Goal: Task Accomplishment & Management: Manage account settings

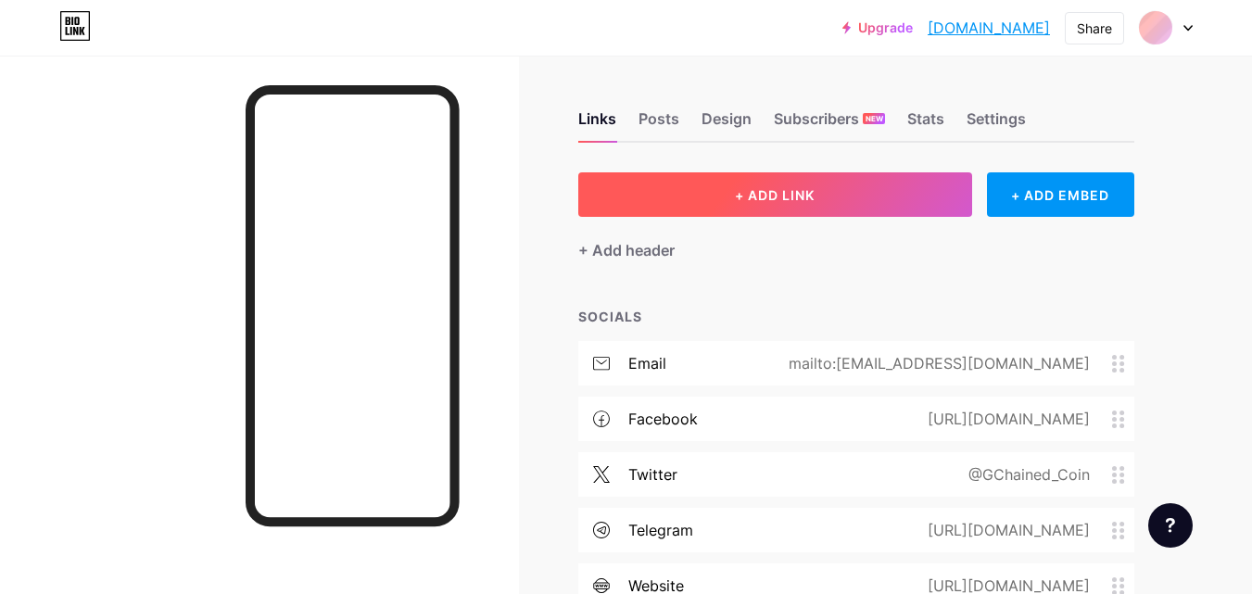
click at [748, 197] on span "+ ADD LINK" at bounding box center [775, 195] width 80 height 16
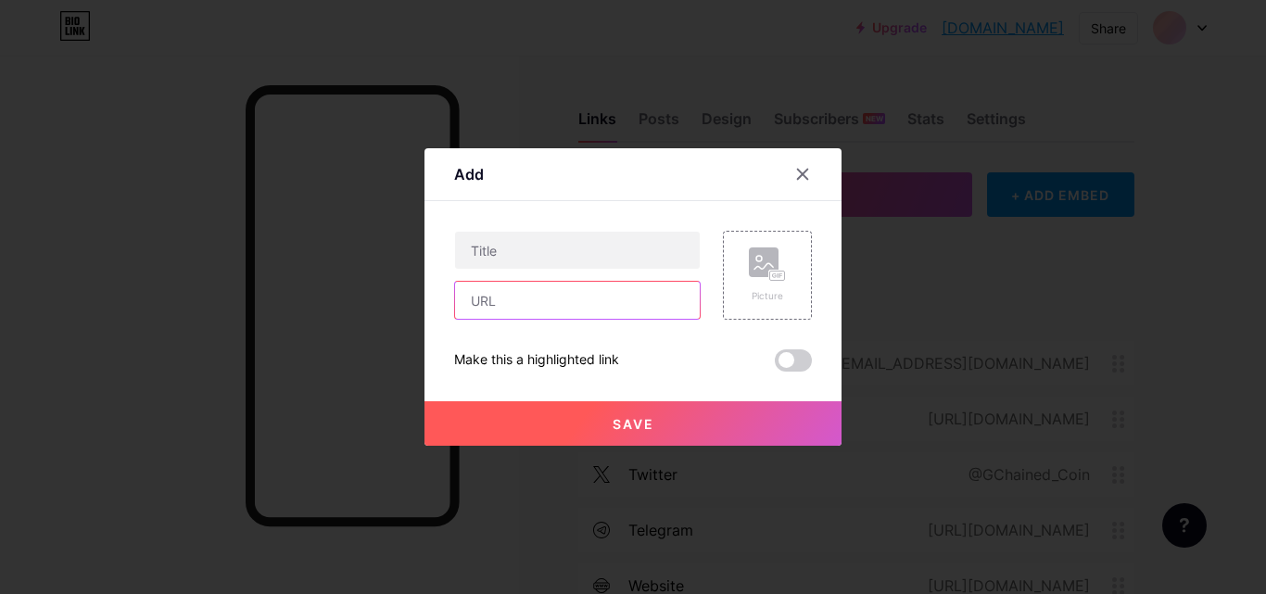
click at [614, 308] on input "text" at bounding box center [577, 300] width 245 height 37
paste input "[URL][DOMAIN_NAME]"
type input "[URL][DOMAIN_NAME]"
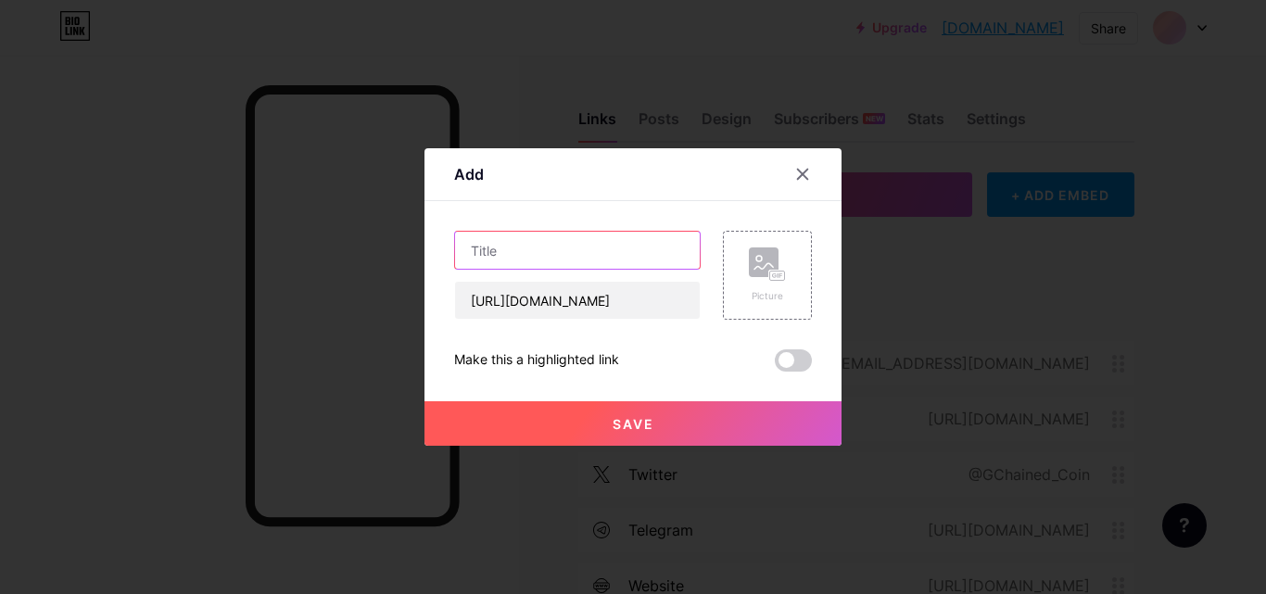
click at [586, 245] on input "text" at bounding box center [577, 250] width 245 height 37
type input "GCHAINED [PERSON_NAME] COIN LIVE NETWORK TRACKER"
click at [636, 425] on span "Save" at bounding box center [634, 424] width 42 height 16
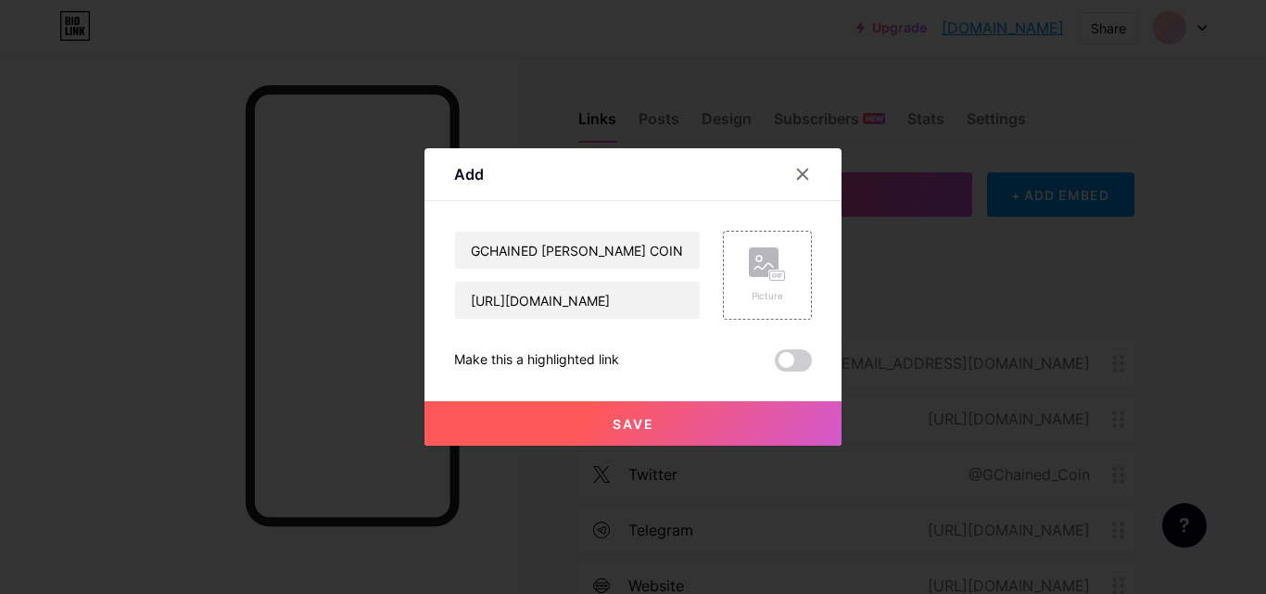
click at [645, 414] on button "Save" at bounding box center [633, 423] width 417 height 45
click at [620, 249] on input "GCHAINED [PERSON_NAME] COIN LIVE NETWORK TRACKER" at bounding box center [577, 250] width 245 height 37
click at [620, 249] on input "GCHAINED CRAIN COIN LIVE NETWORK TRACKER" at bounding box center [577, 250] width 245 height 37
type input "GCHAINED CRAIN COIN LIVE NETWORK TRACKER"
click at [630, 424] on span "Save" at bounding box center [634, 424] width 42 height 16
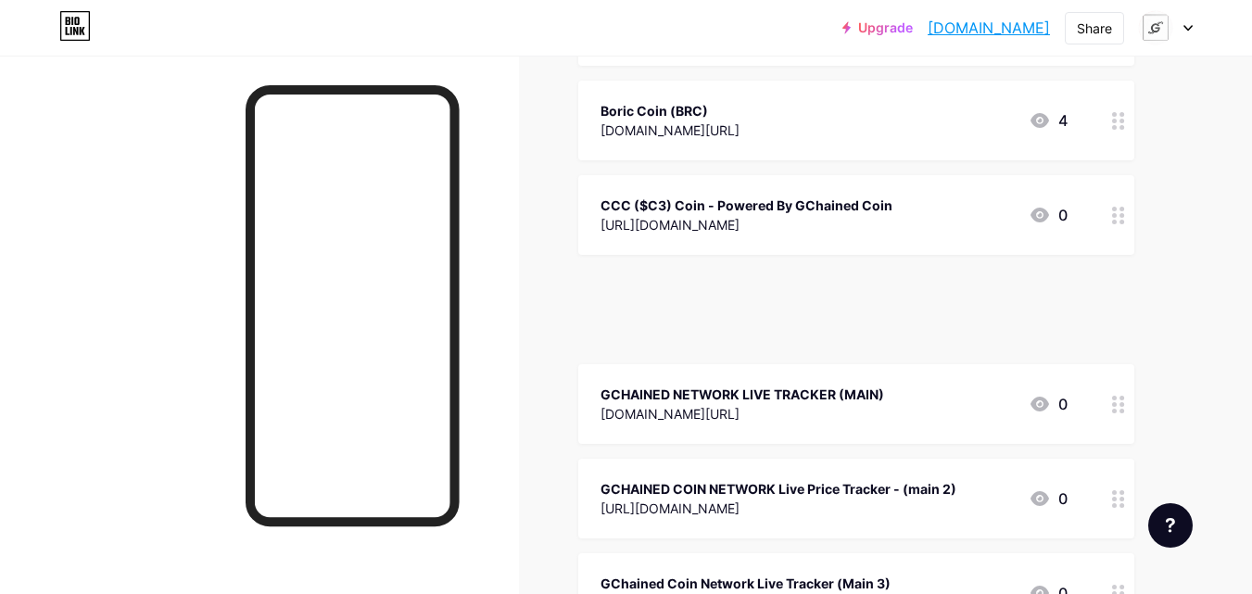
scroll to position [5217, 0]
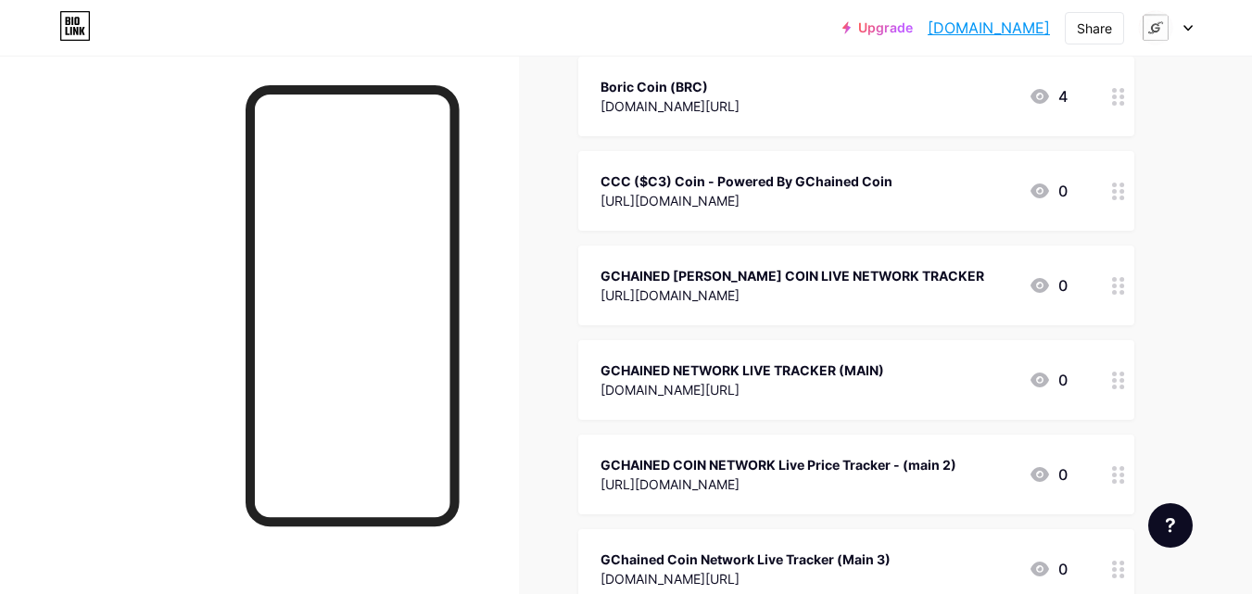
click at [709, 246] on div "GCHAINED [PERSON_NAME] COIN LIVE NETWORK TRACKER [URL][DOMAIN_NAME] 0" at bounding box center [857, 286] width 556 height 80
click at [1178, 23] on div at bounding box center [1166, 27] width 54 height 33
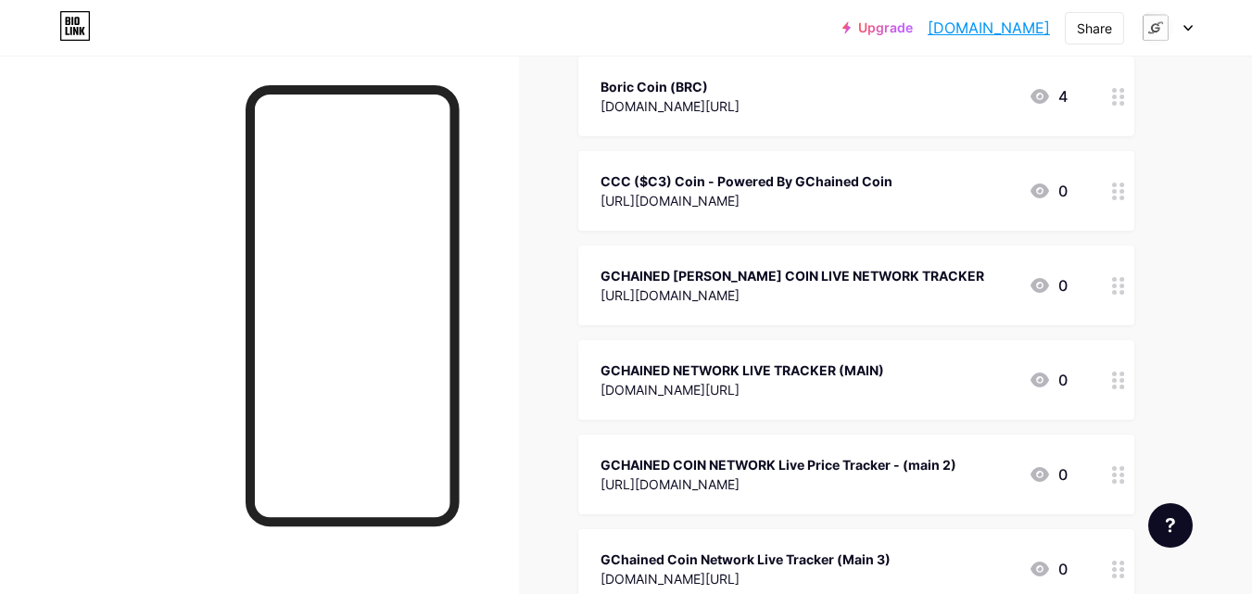
scroll to position [0, 0]
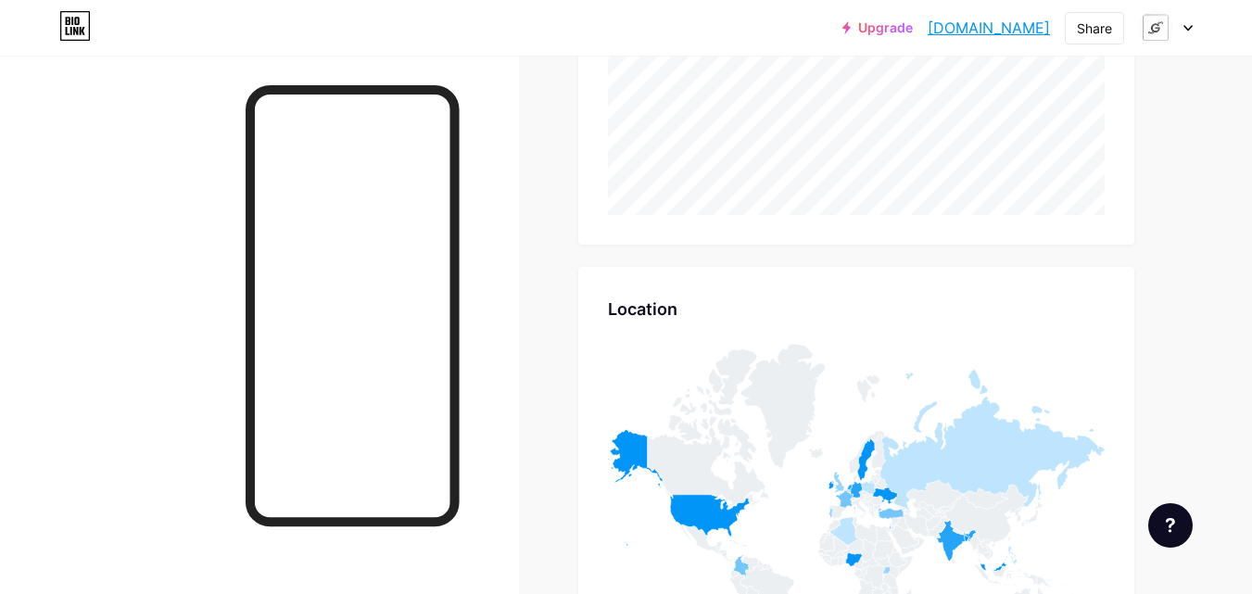
scroll to position [7602, 0]
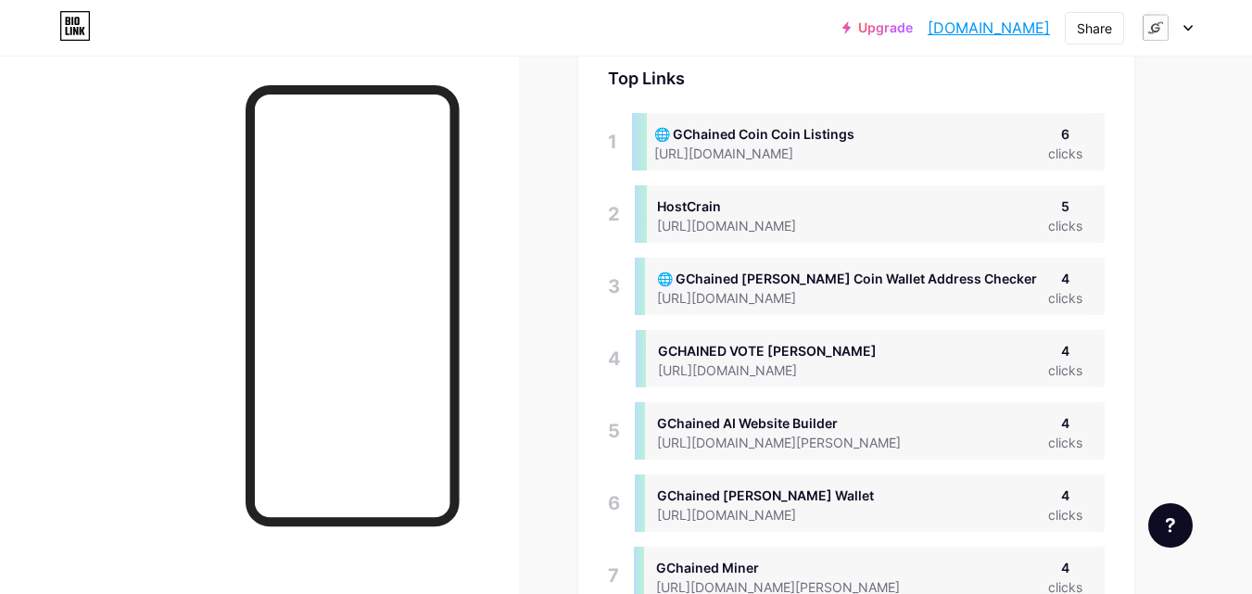
scroll to position [148, 0]
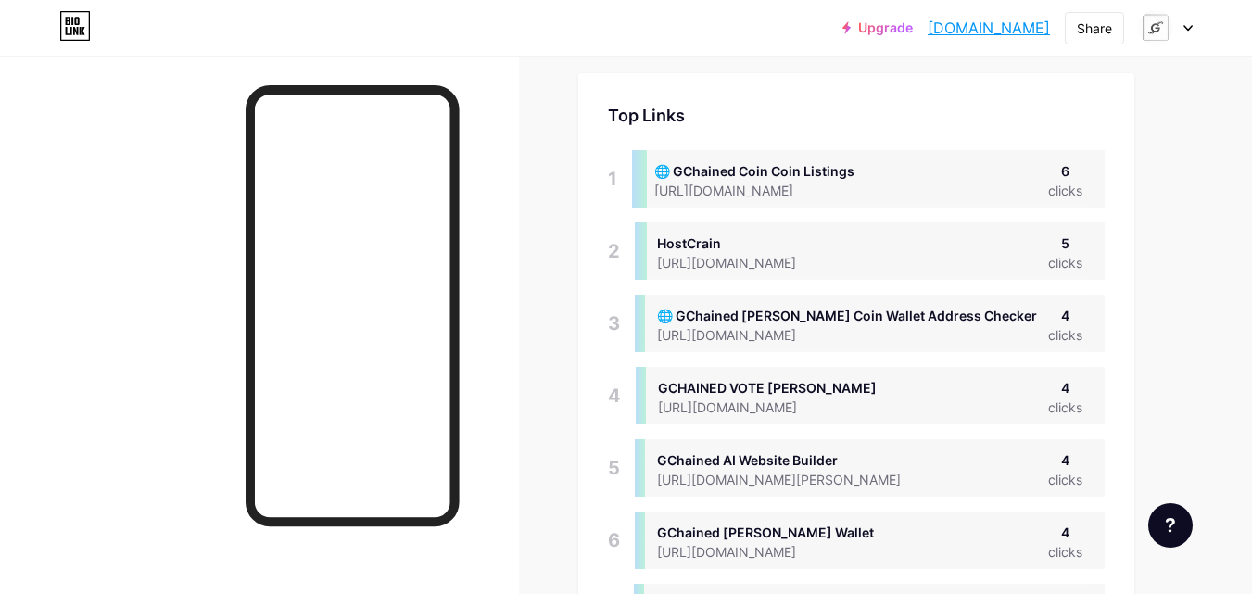
click at [1184, 29] on icon at bounding box center [1188, 28] width 9 height 6
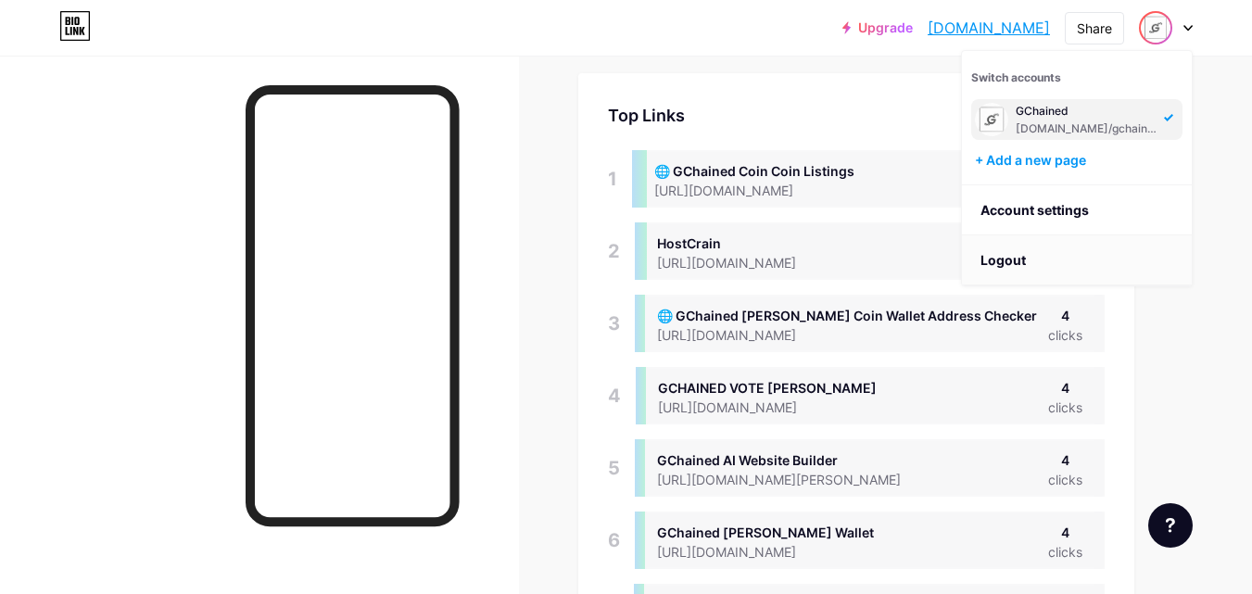
click at [1057, 259] on li "Logout" at bounding box center [1077, 260] width 230 height 50
click at [1056, 260] on li "Logout" at bounding box center [1077, 260] width 230 height 50
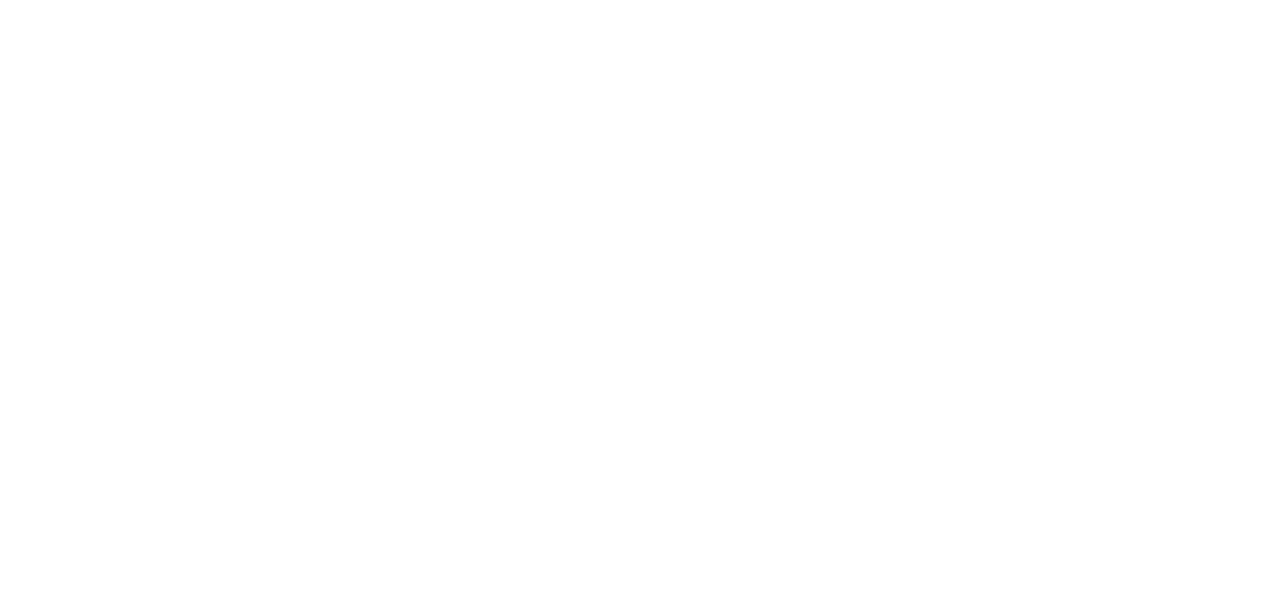
scroll to position [0, 0]
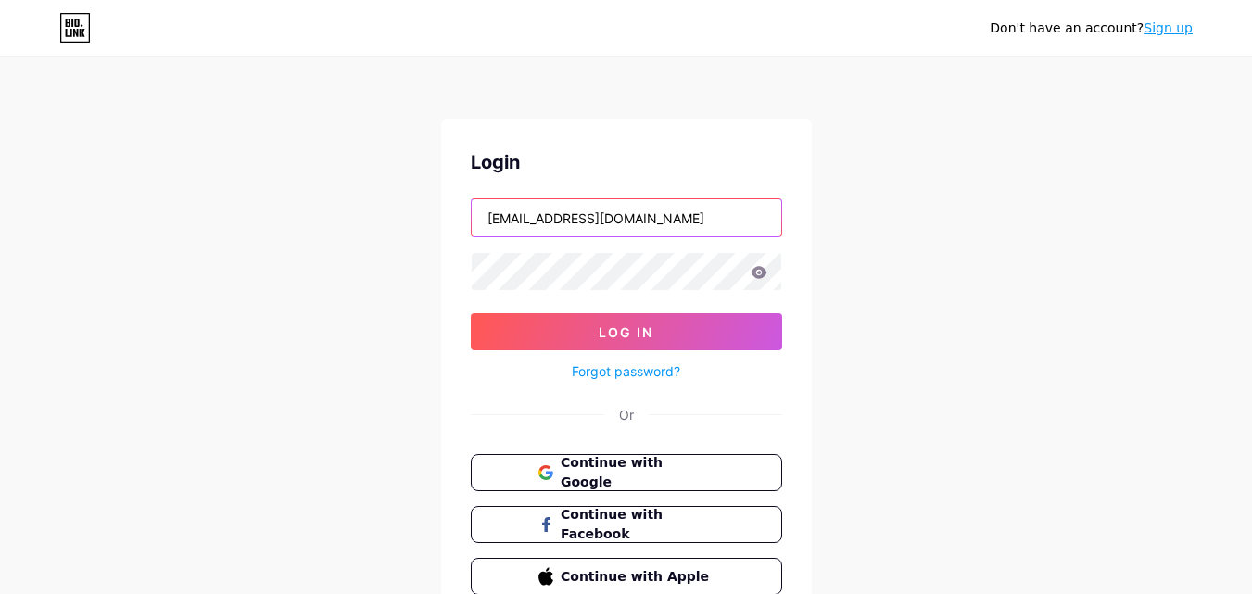
click at [705, 214] on input "[EMAIL_ADDRESS][DOMAIN_NAME]" at bounding box center [627, 217] width 310 height 37
type input "marvellgodson59@gmail.com"
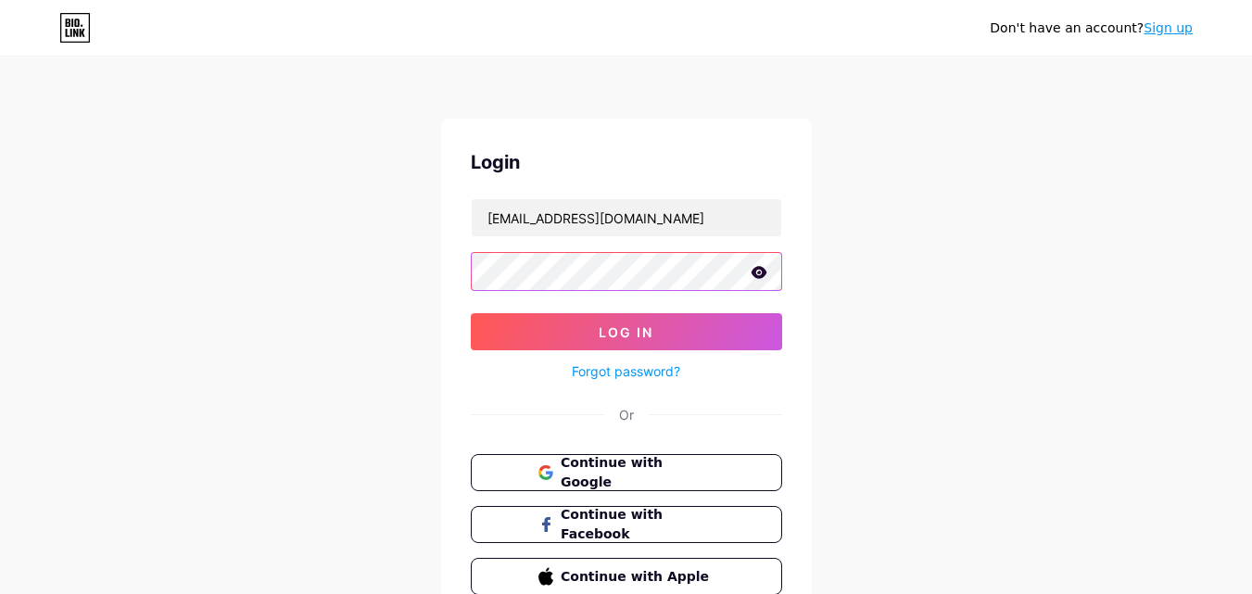
click at [471, 313] on button "Log In" at bounding box center [627, 331] width 312 height 37
click at [874, 311] on div "Don't have an account? Sign up Login marvellgodson59@gmail.com Log In Forgot pa…" at bounding box center [626, 342] width 1252 height 684
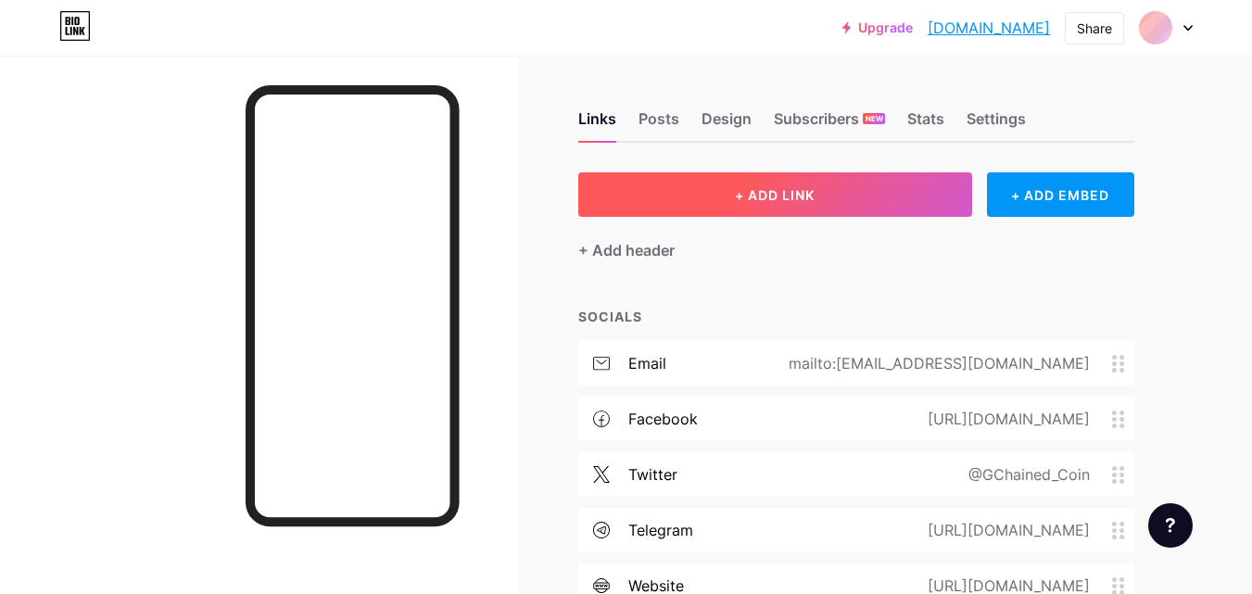
click at [744, 206] on button "+ ADD LINK" at bounding box center [776, 194] width 394 height 45
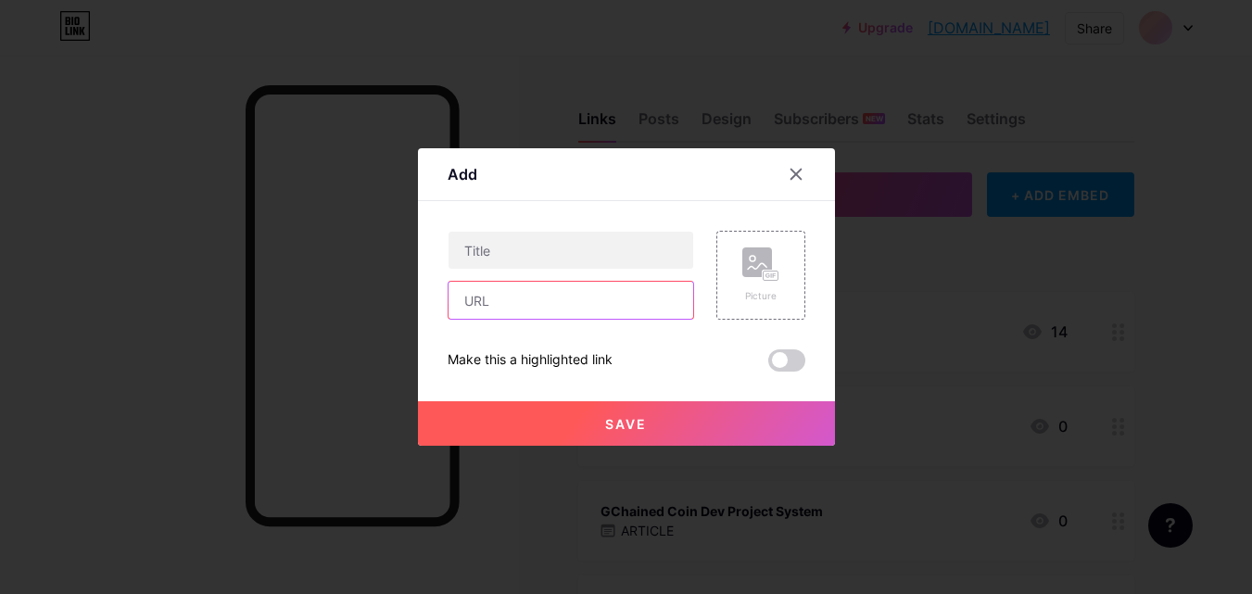
click at [617, 305] on input "text" at bounding box center [571, 300] width 245 height 37
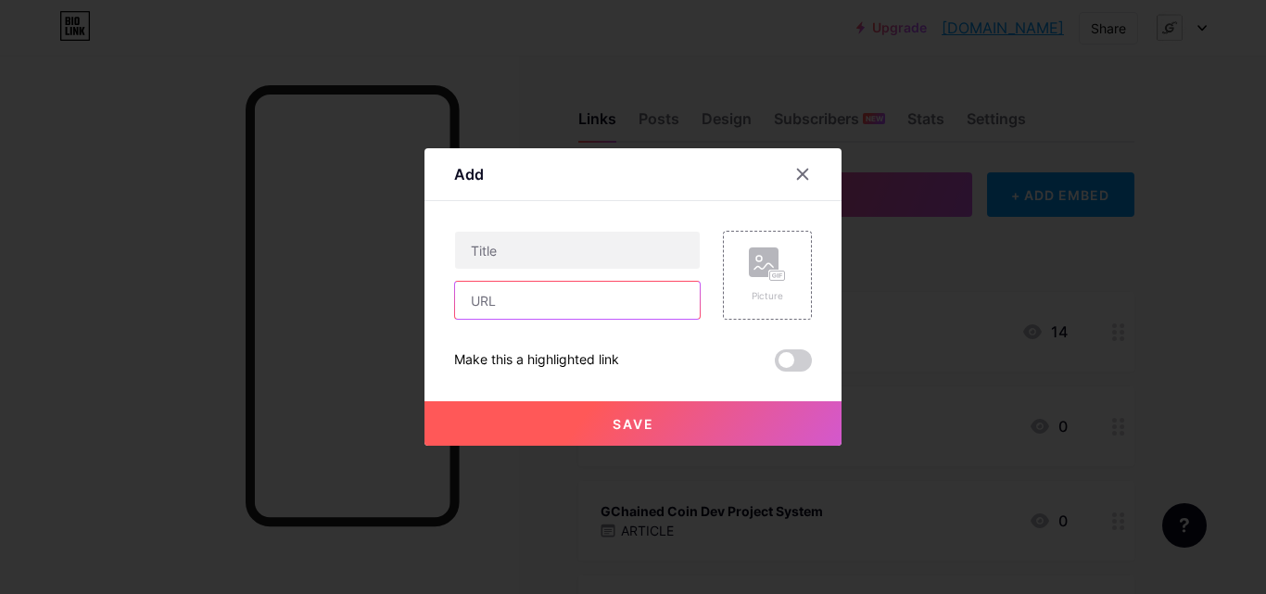
paste input "http://mgsftipo.atwebpages.com/an/g.html"
type input "http://mgsftipo.atwebpages.com/an/g.html"
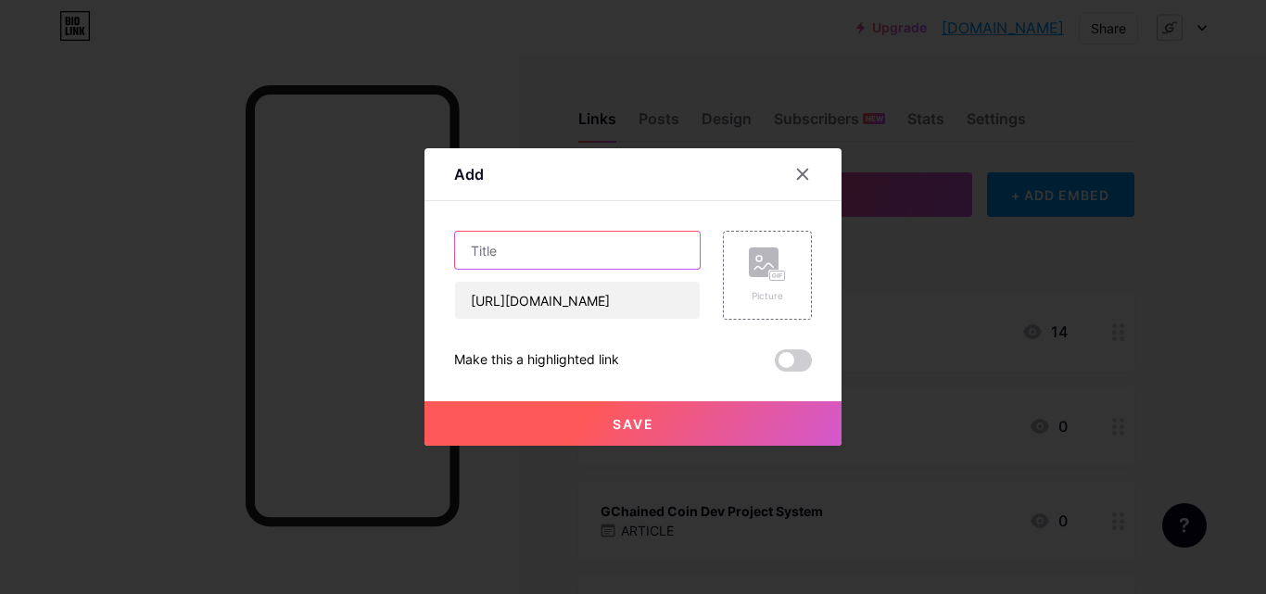
click at [598, 245] on input "text" at bounding box center [577, 250] width 245 height 37
type input "GCHAINED CRAIN COIN LIVE TRACKER 2"
click at [613, 420] on span "Save" at bounding box center [634, 424] width 42 height 16
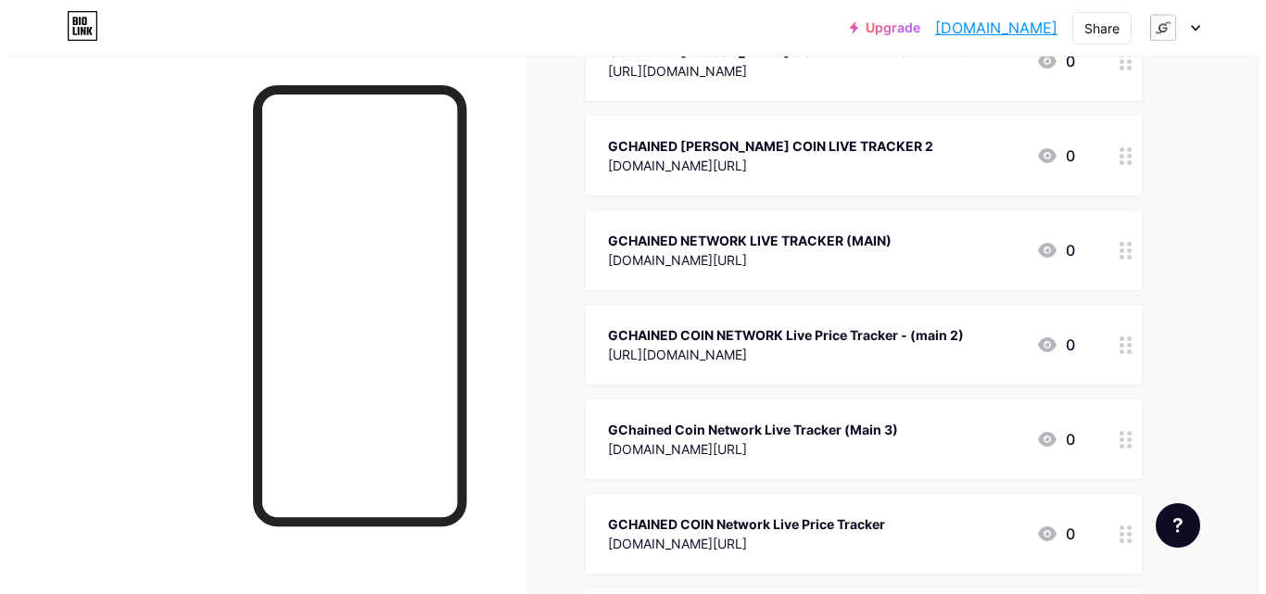
scroll to position [0, 0]
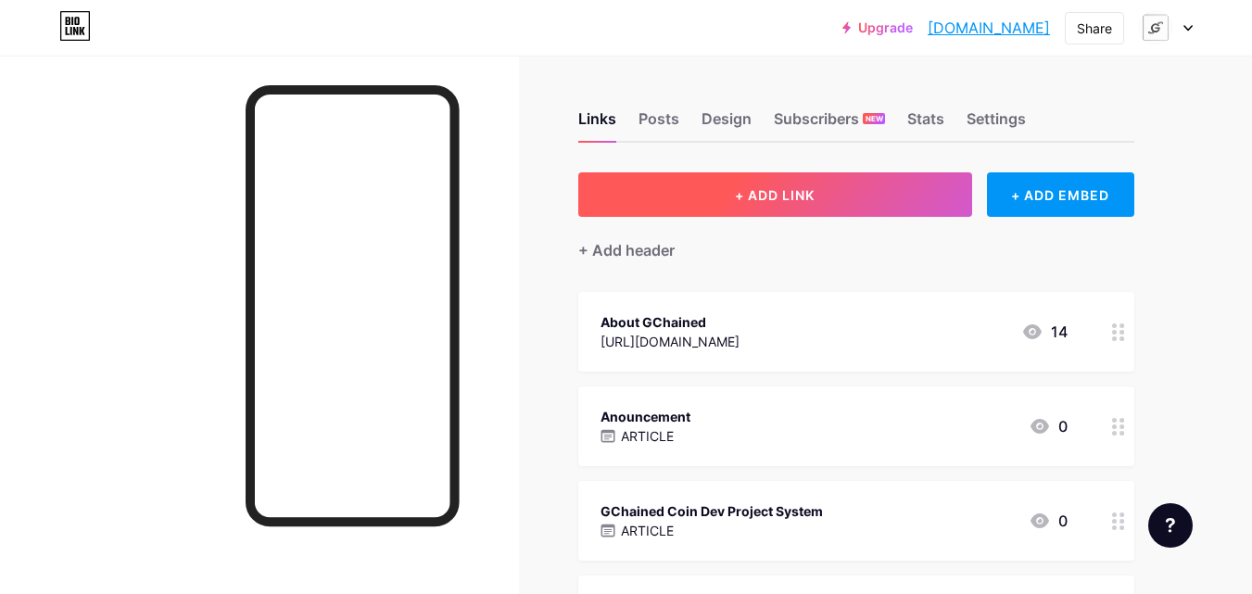
click at [795, 201] on span "+ ADD LINK" at bounding box center [775, 195] width 80 height 16
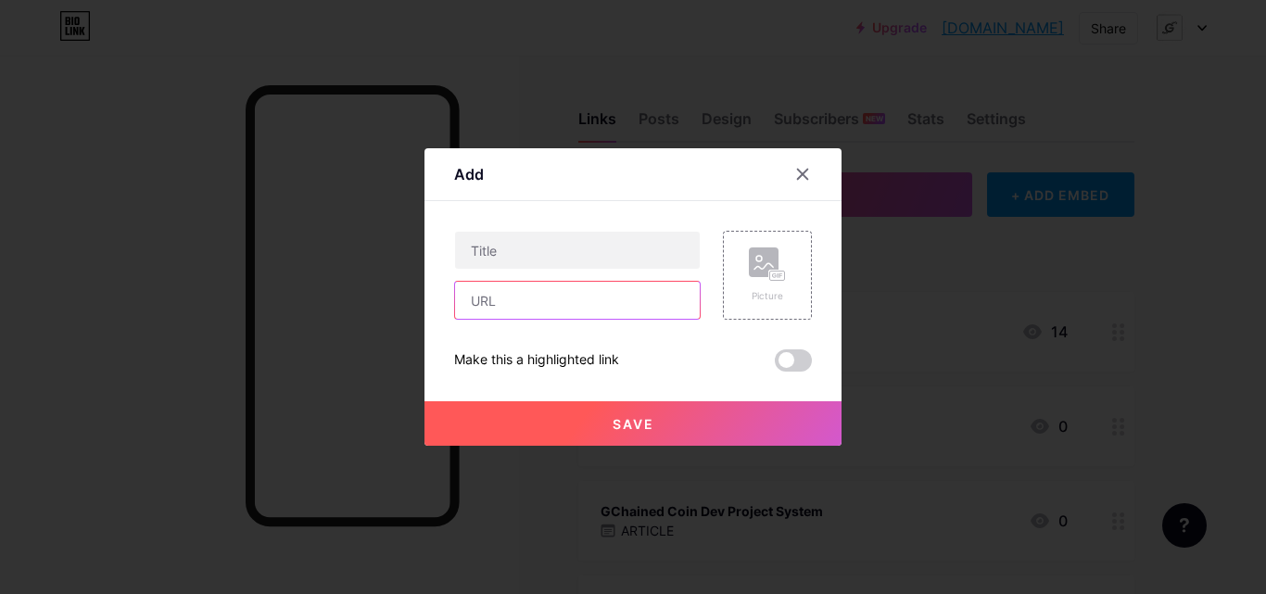
click at [591, 297] on input "text" at bounding box center [577, 300] width 245 height 37
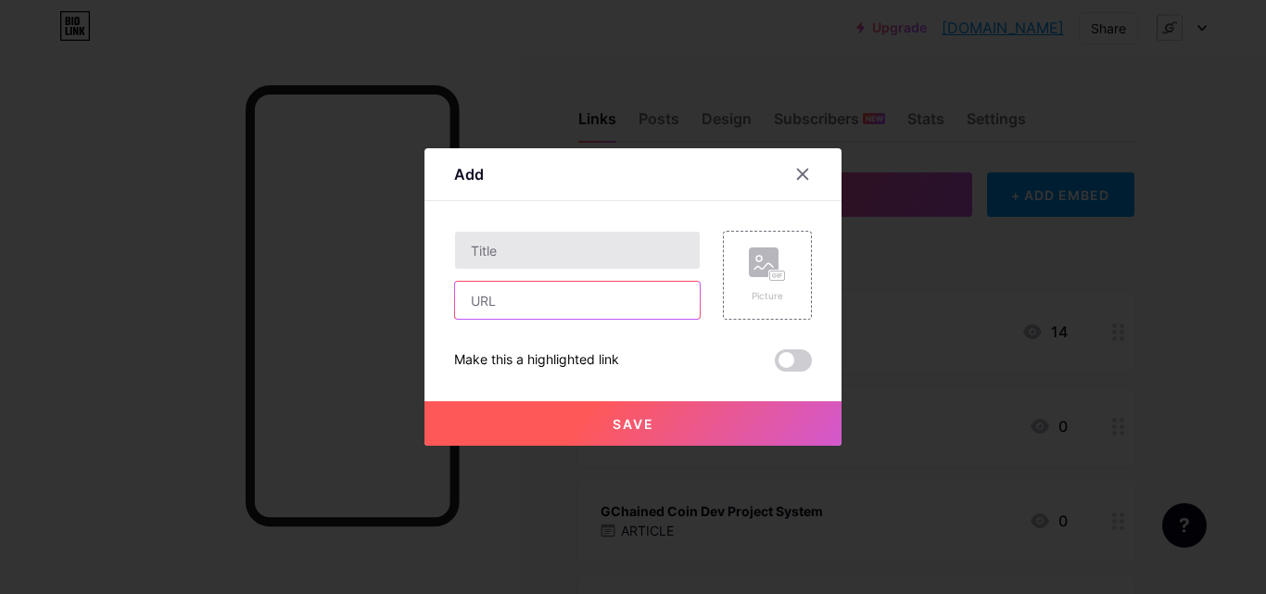
paste input "https://gchained-coin-wallet-tracke-349.created.app/"
type input "https://gchained-coin-wallet-tracke-349.created.app/"
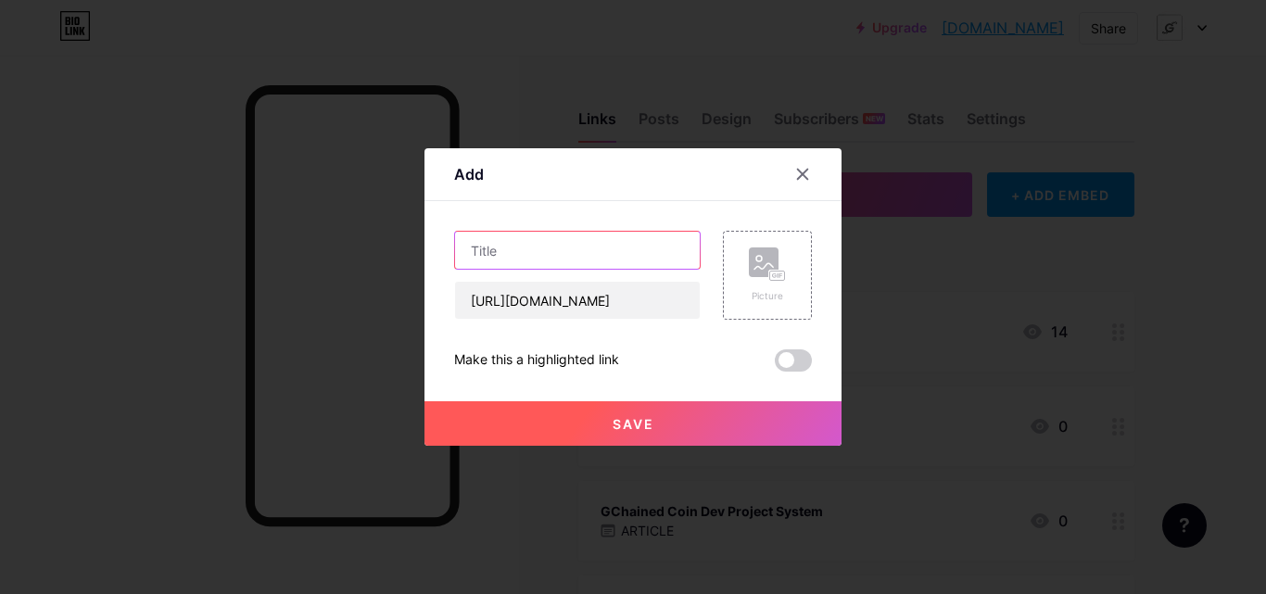
click at [581, 245] on input "text" at bounding box center [577, 250] width 245 height 37
type input "GCHAINED CRAIN COIN LIVE NETWORK TRACKER"
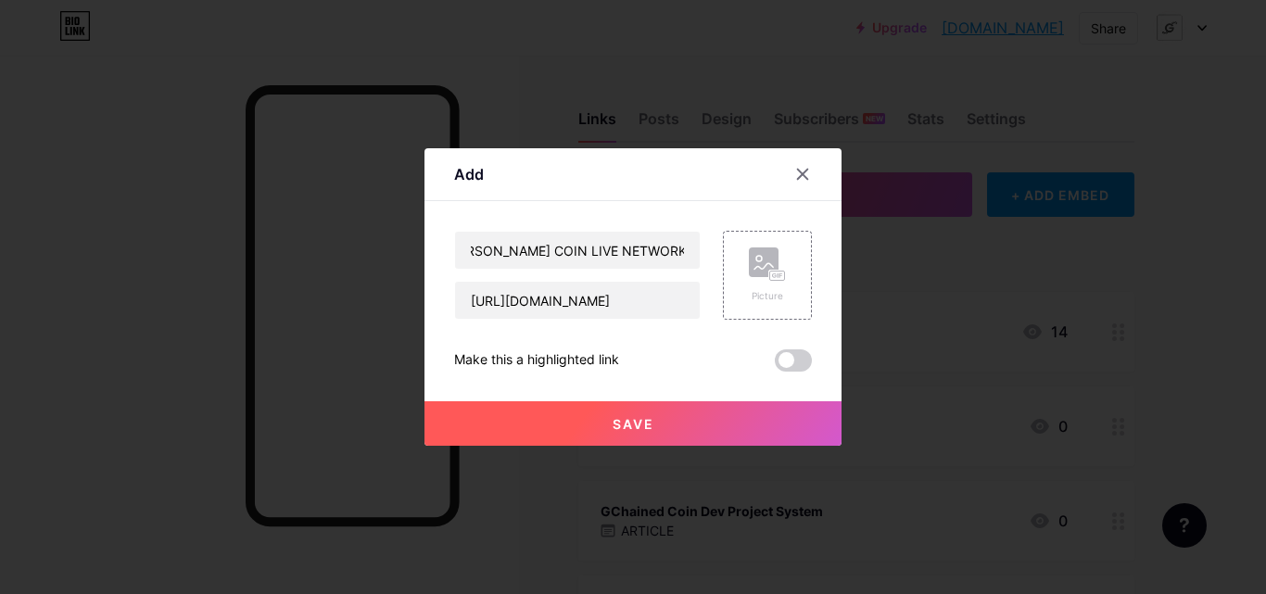
click at [604, 429] on button "Save" at bounding box center [633, 423] width 417 height 45
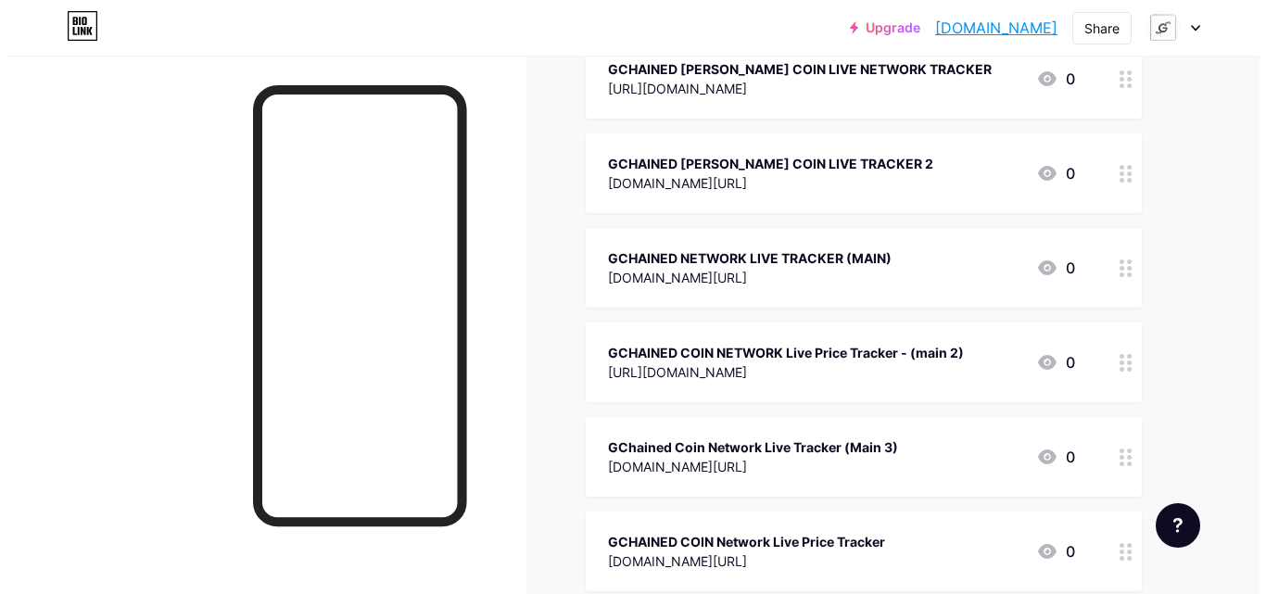
scroll to position [5551, 0]
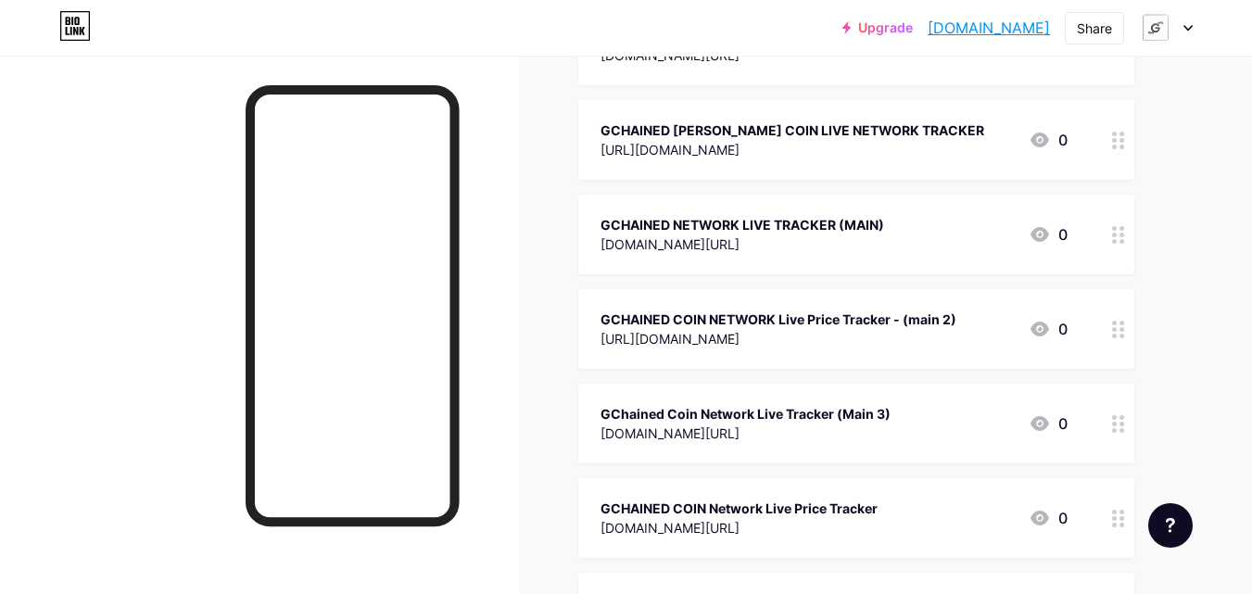
click at [983, 119] on div "GCHAINED CRAIN COIN LIVE NETWORK TRACKER https://gchained-coin-wallet-tracke-34…" at bounding box center [834, 140] width 467 height 43
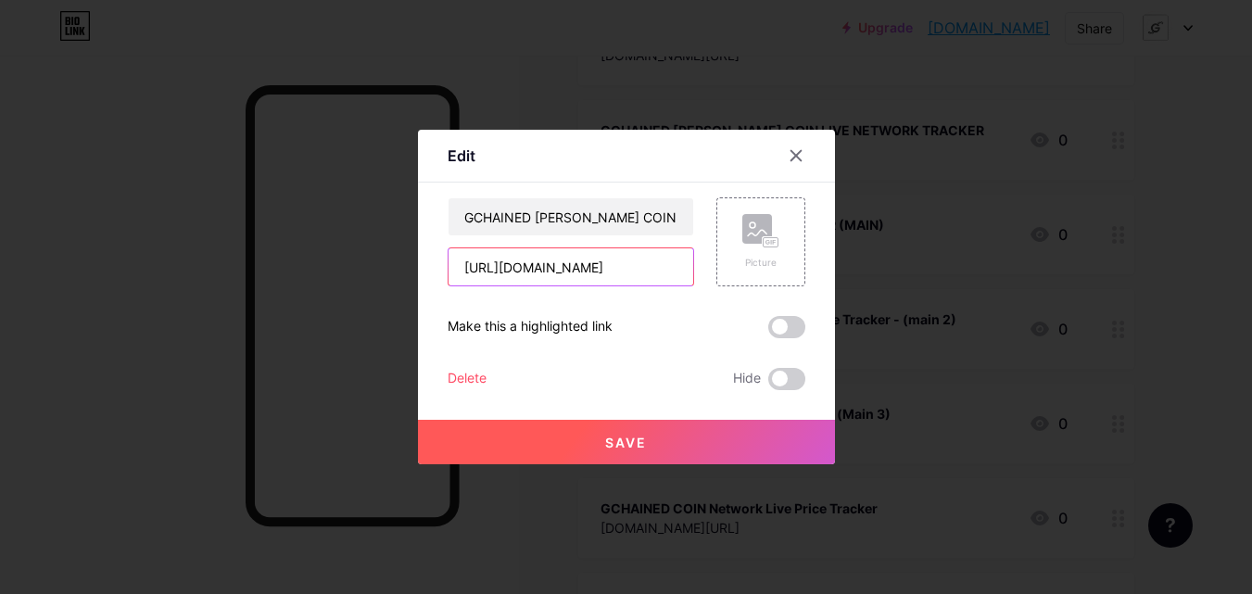
click at [600, 266] on input "[URL][DOMAIN_NAME]" at bounding box center [571, 266] width 245 height 37
paste input "text"
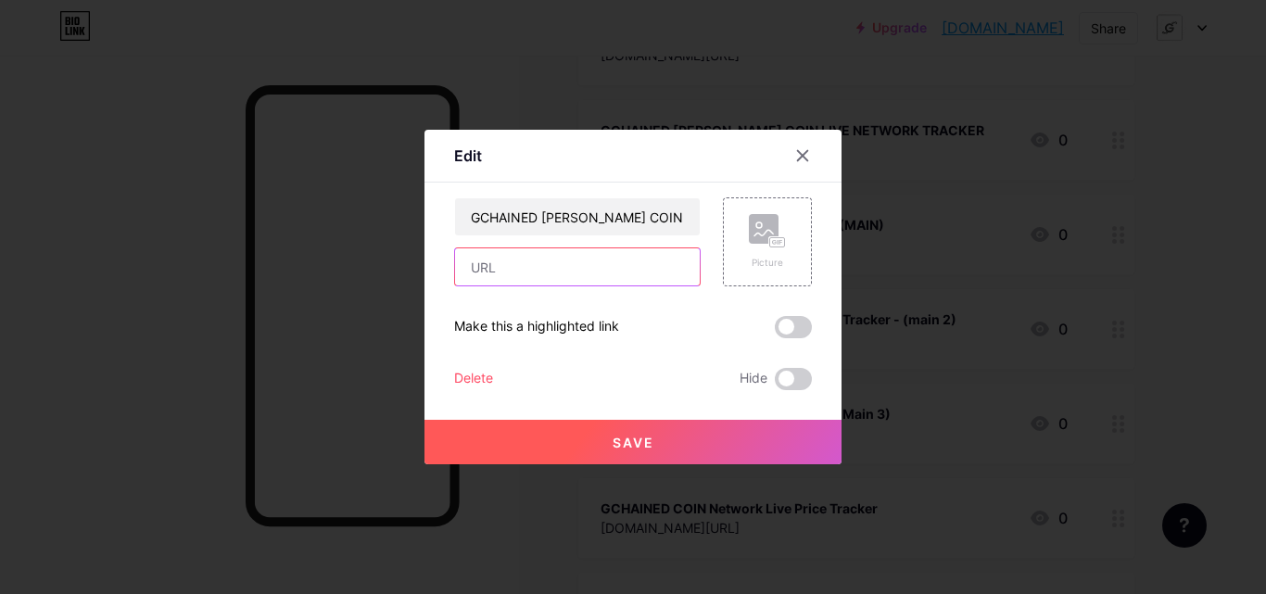
paste input "mgsftipo.atwebpages.com/an/go.html"
type input "mgsftipo.atwebpages.com/an/go.html"
click at [615, 441] on span "Save" at bounding box center [634, 443] width 42 height 16
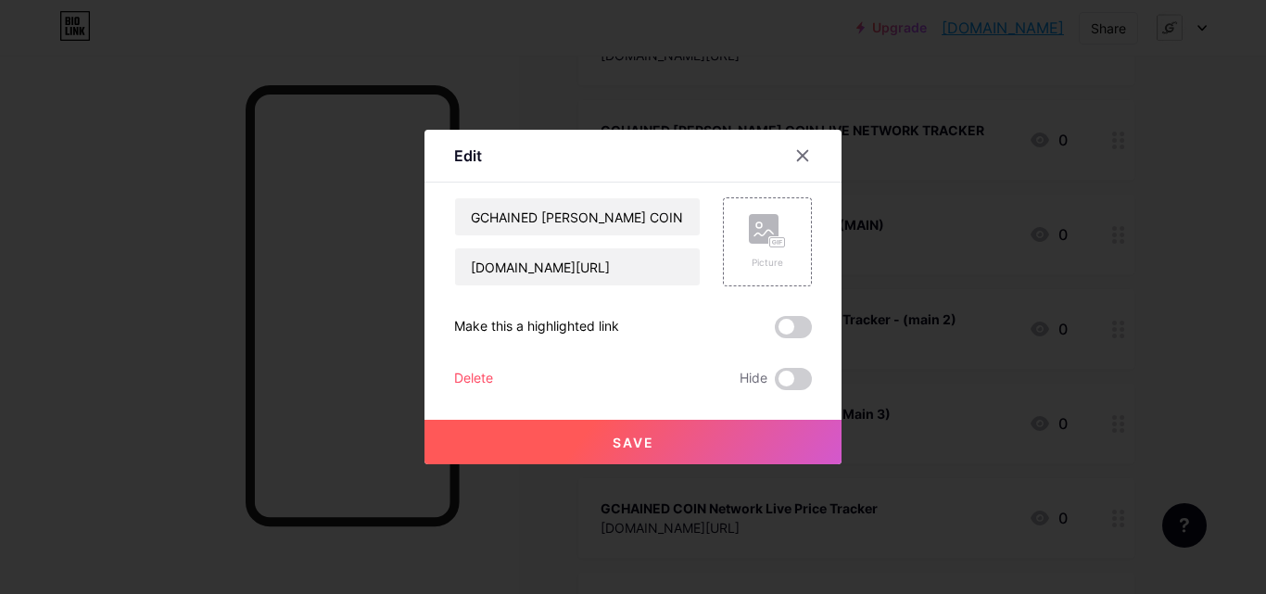
click at [613, 445] on span "Save" at bounding box center [634, 443] width 42 height 16
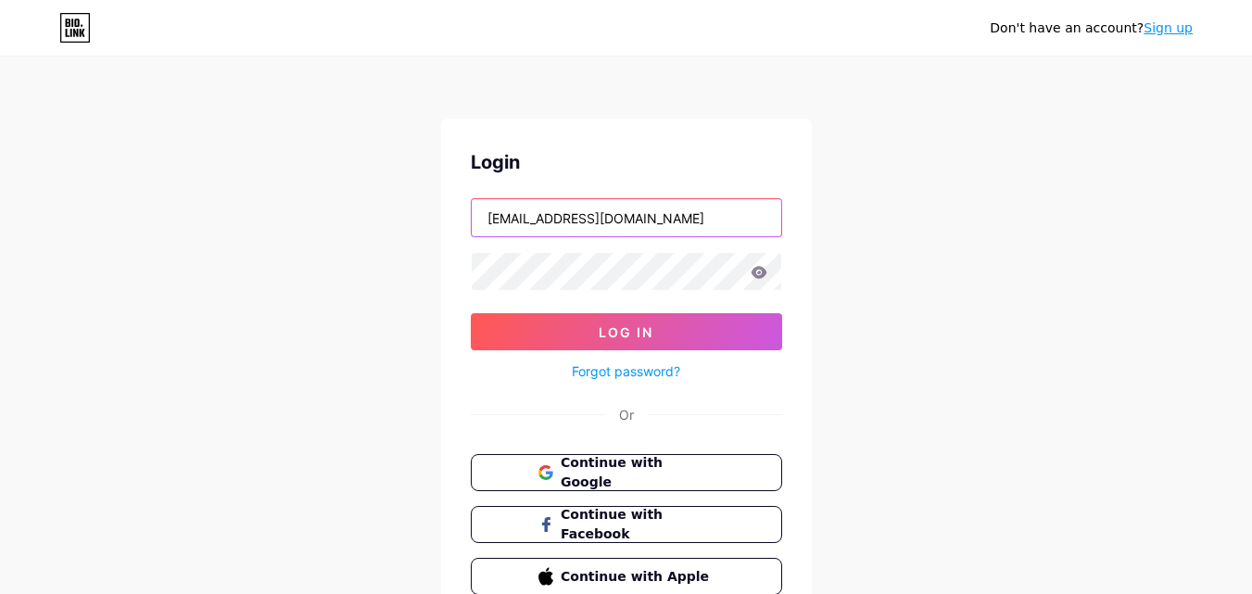
click at [759, 225] on input "michellesusanrose@gmail.com" at bounding box center [627, 217] width 310 height 37
click at [669, 204] on input "ma" at bounding box center [627, 217] width 310 height 37
type input "[EMAIL_ADDRESS][DOMAIN_NAME]"
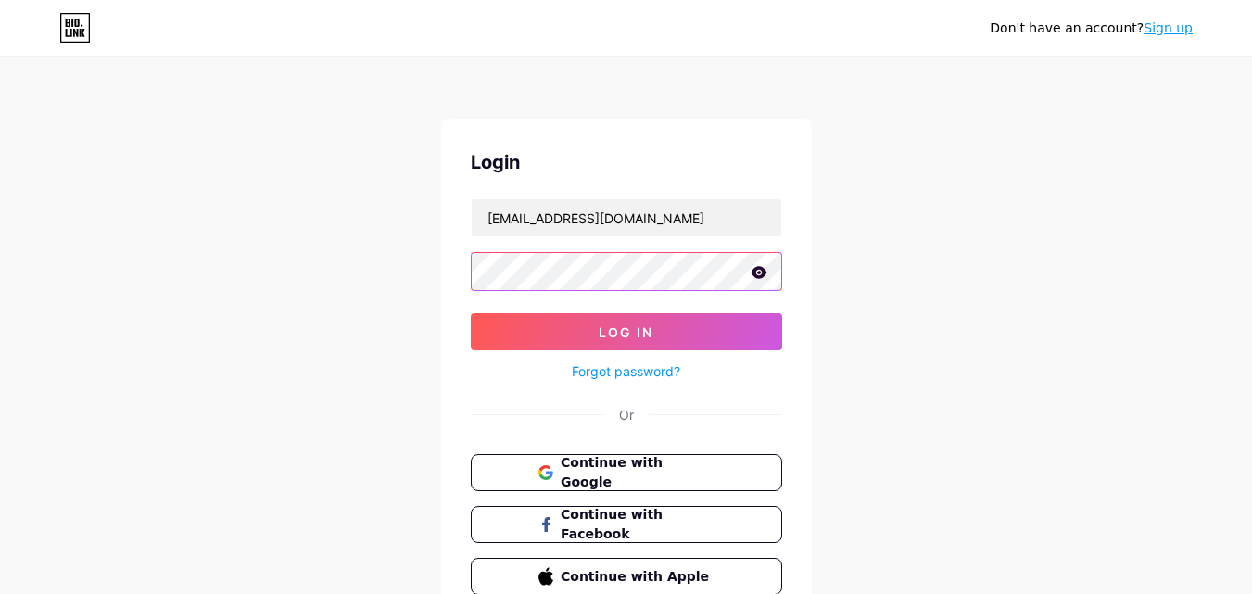
click at [471, 313] on button "Log In" at bounding box center [627, 331] width 312 height 37
click at [871, 293] on div "Don't have an account? Sign up Login marvellgodson59@gmail.com Log In Forgot pa…" at bounding box center [626, 342] width 1252 height 684
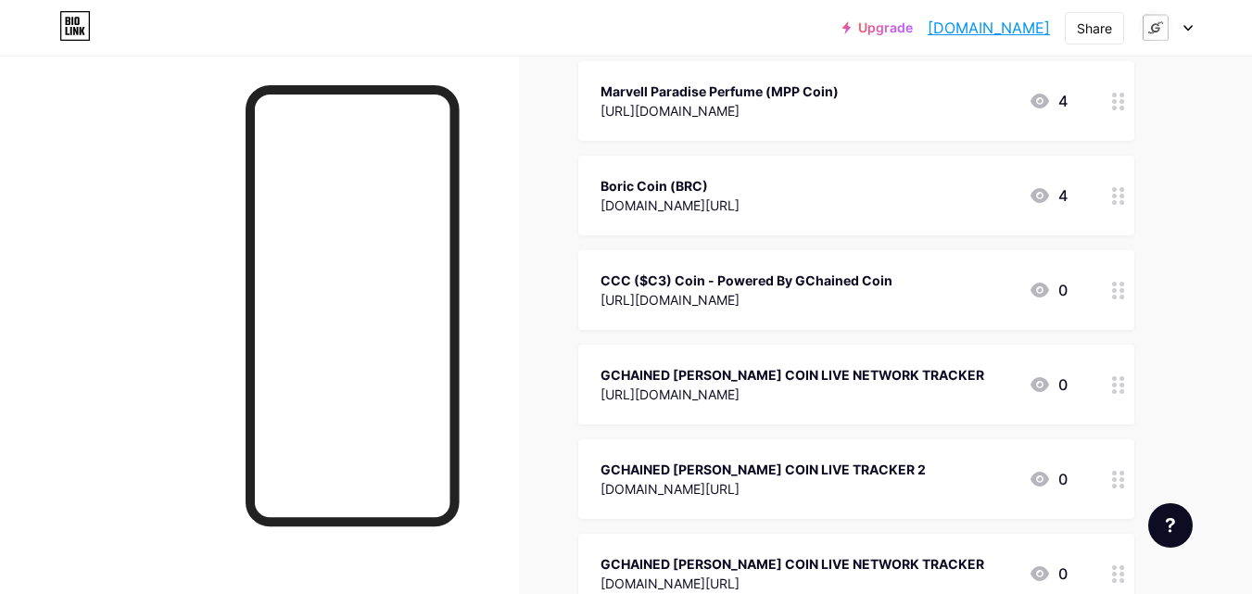
scroll to position [5155, 0]
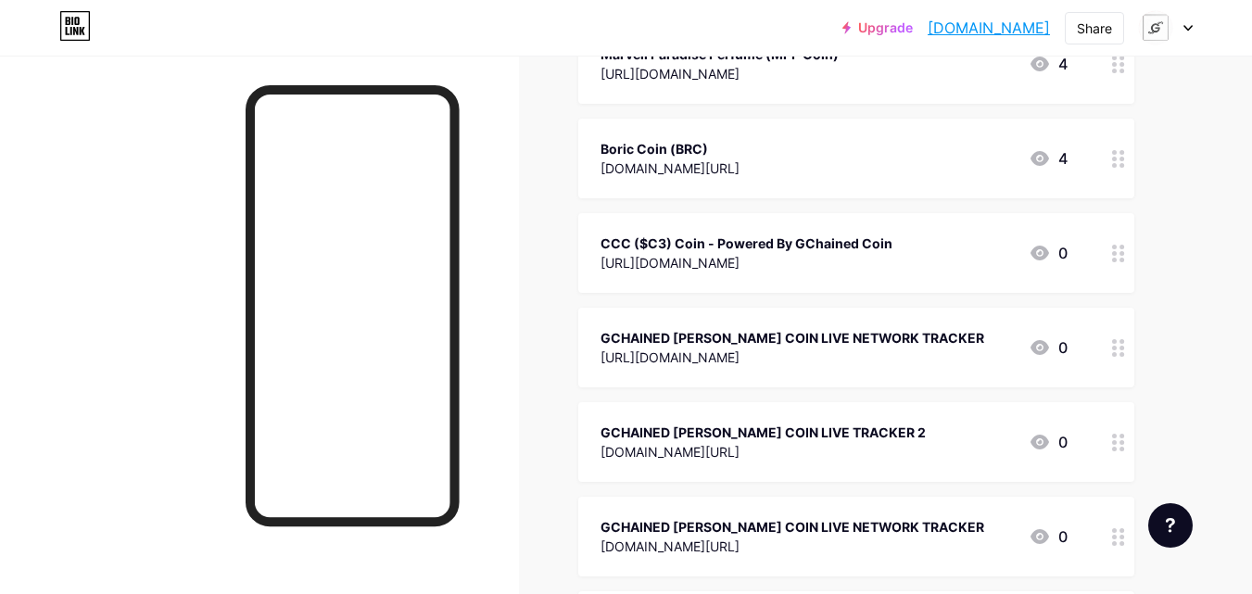
click at [1184, 29] on icon at bounding box center [1188, 28] width 9 height 6
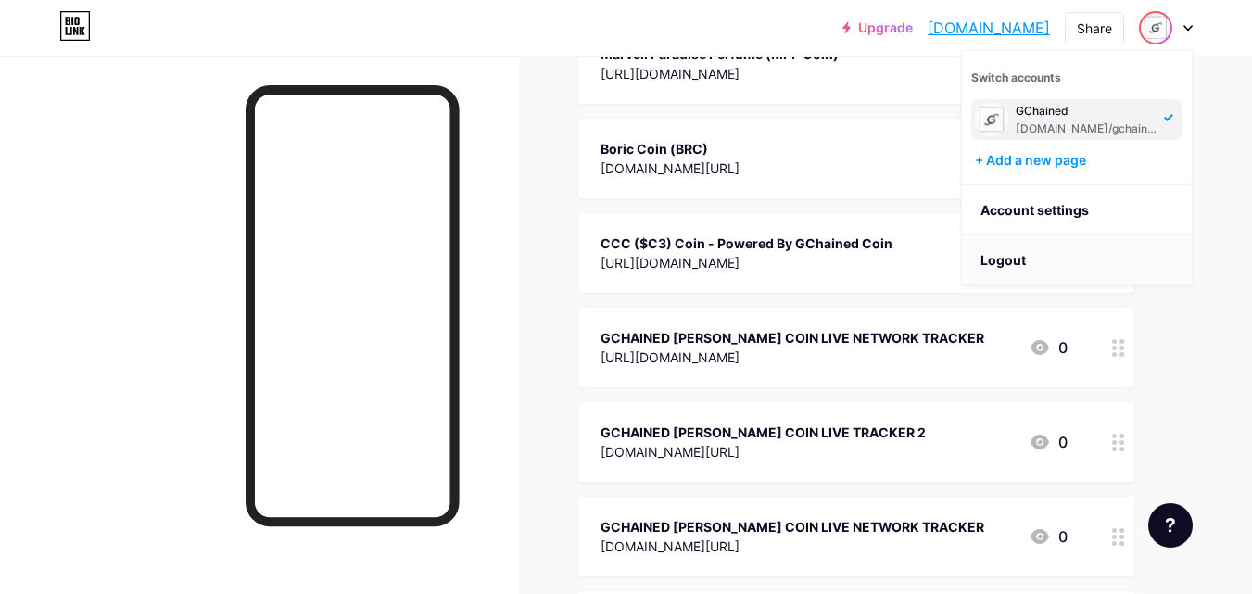
click at [1036, 263] on li "Logout" at bounding box center [1077, 260] width 230 height 50
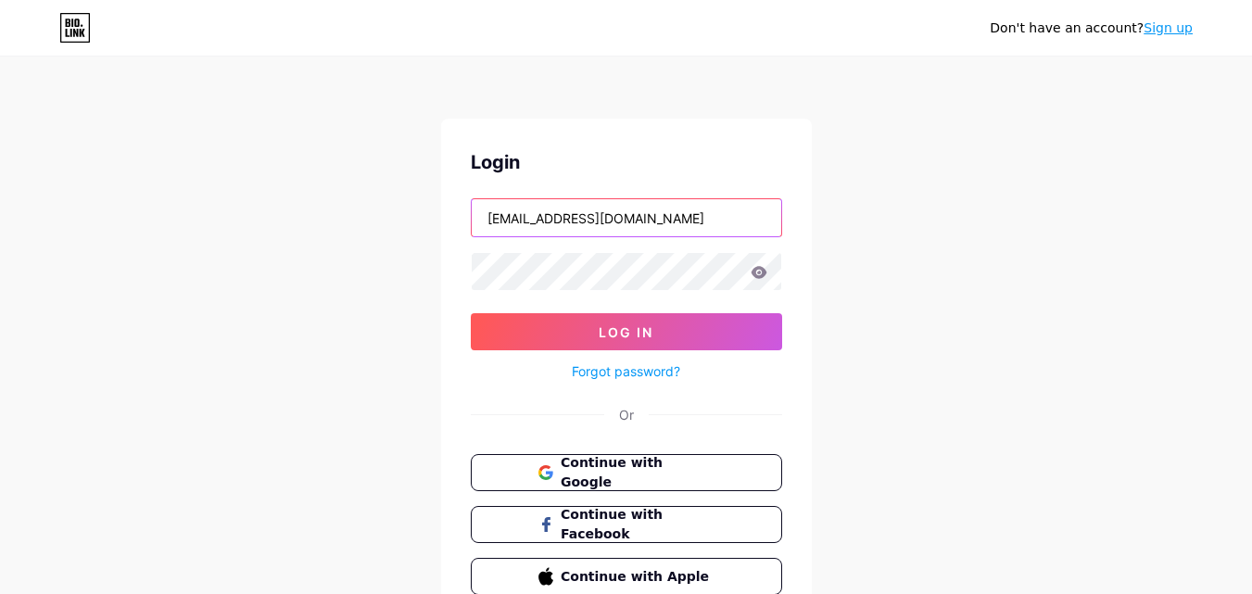
click at [733, 223] on input "[EMAIL_ADDRESS][DOMAIN_NAME]" at bounding box center [627, 217] width 310 height 37
type input "[EMAIL_ADDRESS][DOMAIN_NAME]"
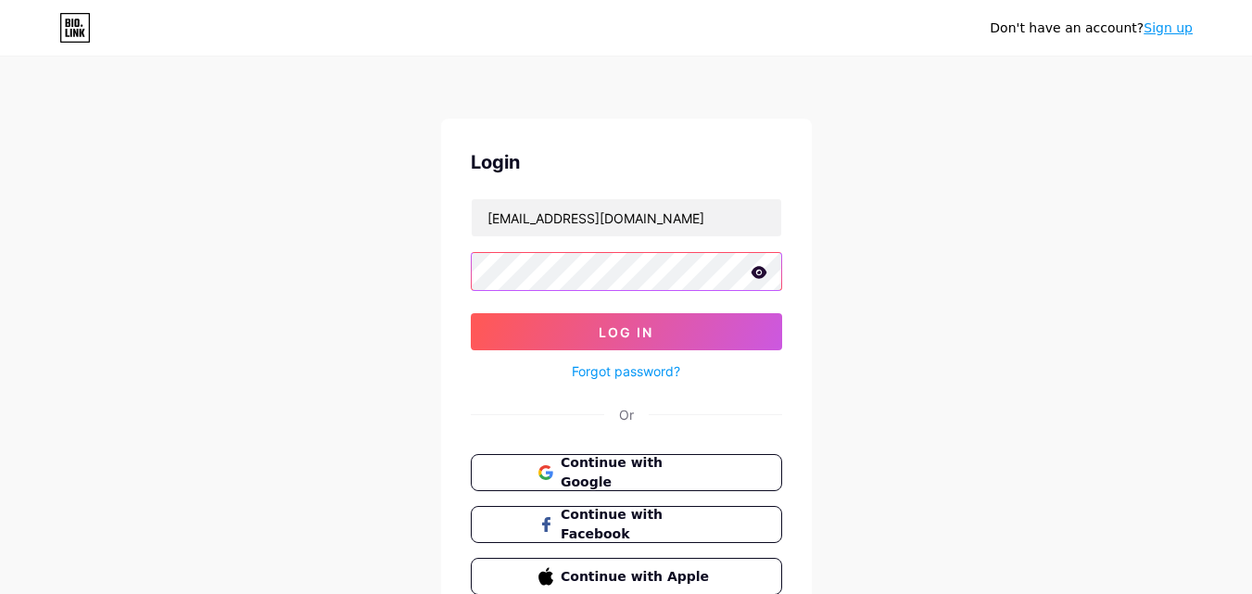
click at [471, 313] on button "Log In" at bounding box center [627, 331] width 312 height 37
click at [874, 246] on div "Don't have an account? Sign up Login [EMAIL_ADDRESS][DOMAIN_NAME] Log In Forgot…" at bounding box center [626, 342] width 1252 height 684
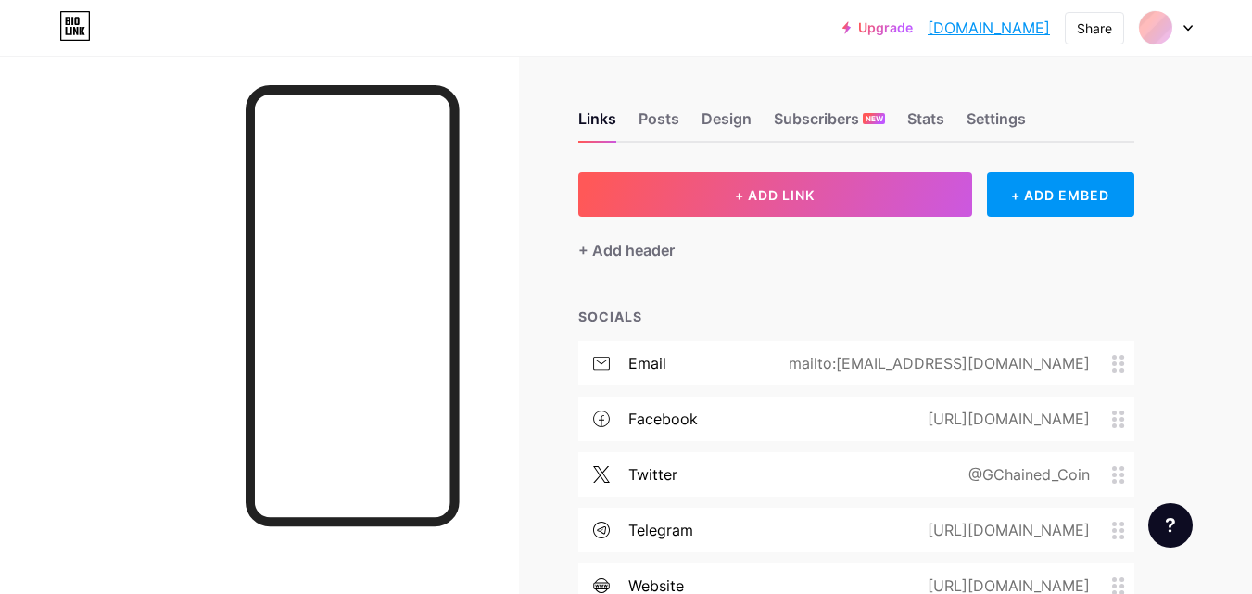
click at [1184, 30] on icon at bounding box center [1188, 28] width 9 height 6
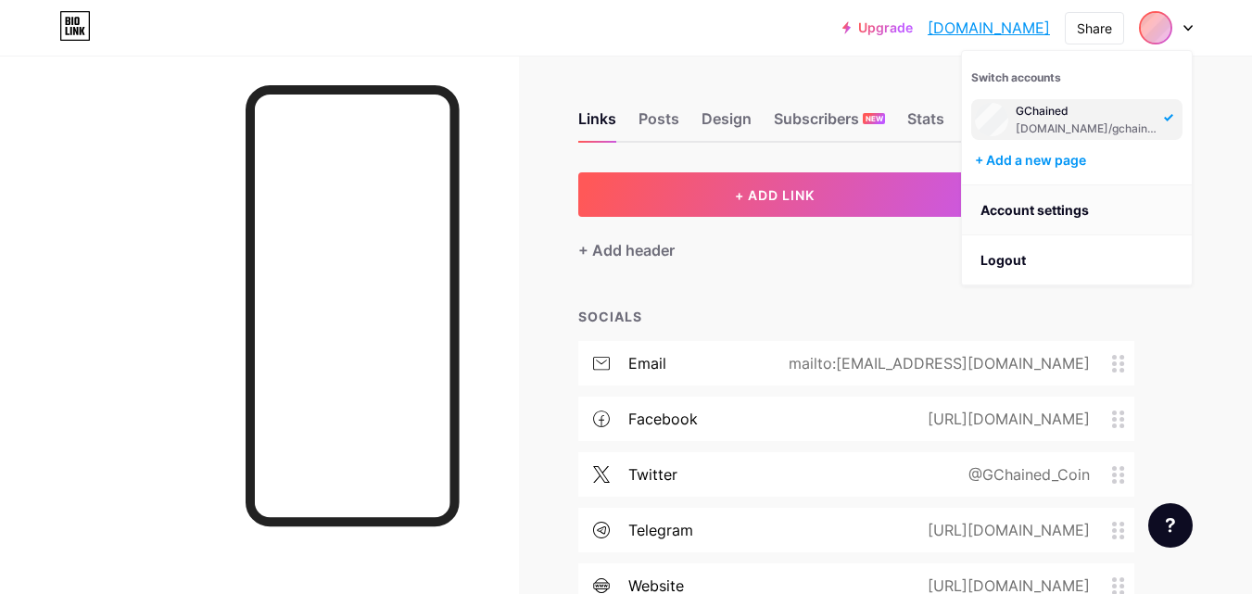
click at [1074, 200] on link "Account settings" at bounding box center [1077, 210] width 230 height 50
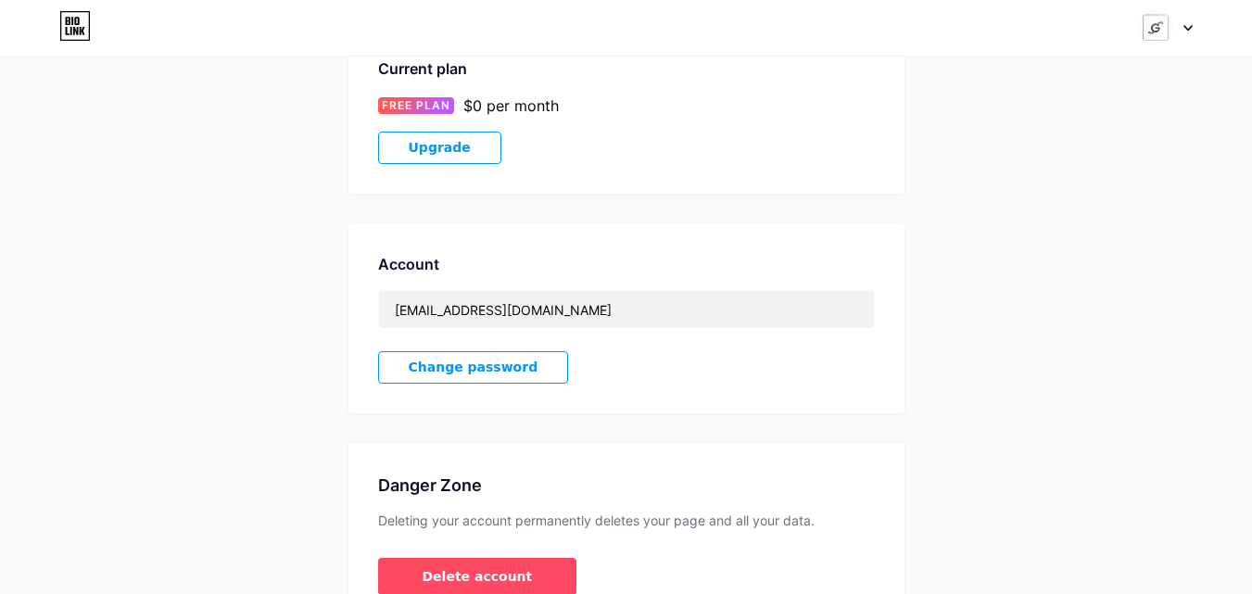
scroll to position [342, 0]
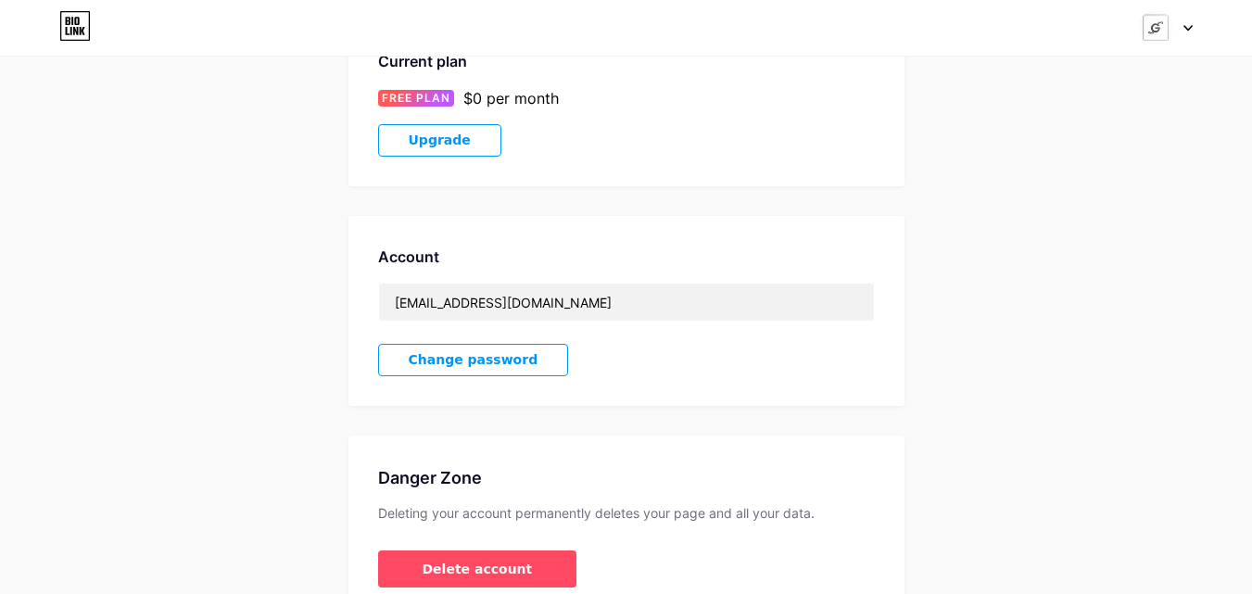
click at [511, 362] on span "Change password" at bounding box center [474, 360] width 130 height 16
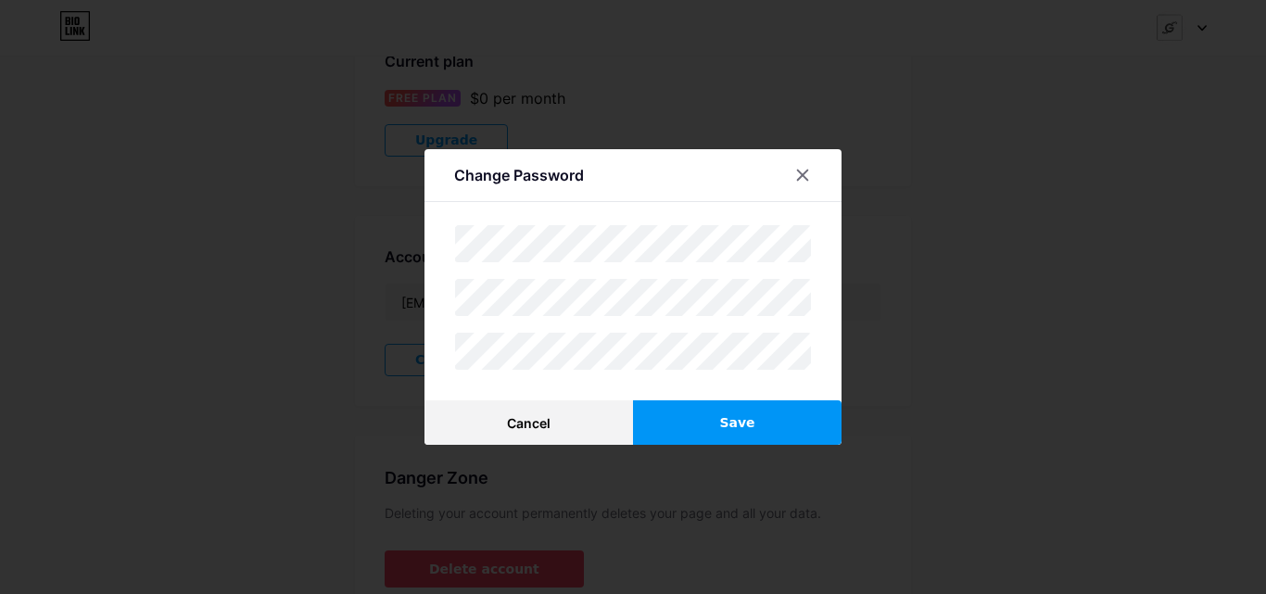
click at [652, 440] on button "Save" at bounding box center [737, 423] width 209 height 45
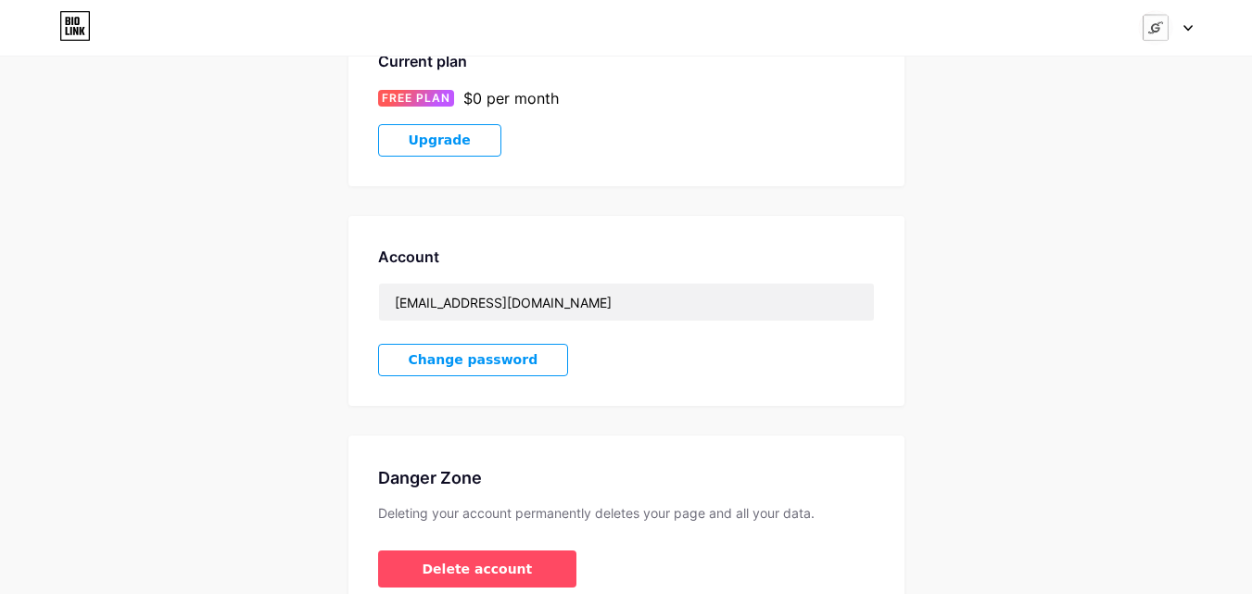
click at [1189, 26] on icon at bounding box center [1188, 28] width 9 height 6
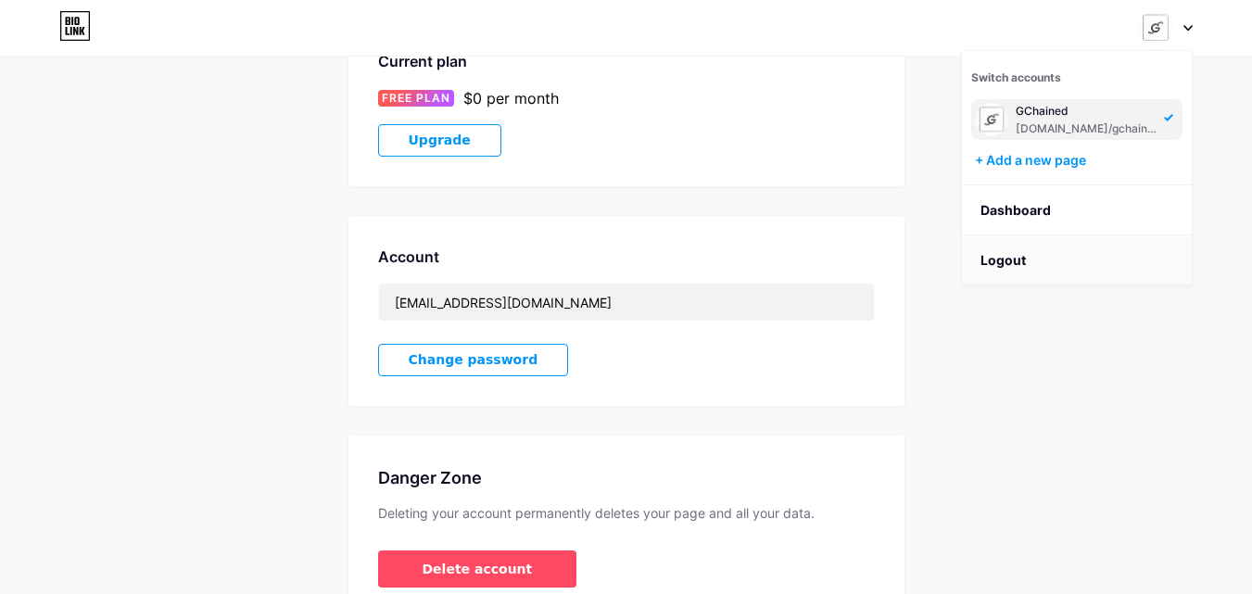
click at [1057, 257] on li "Logout" at bounding box center [1077, 260] width 230 height 50
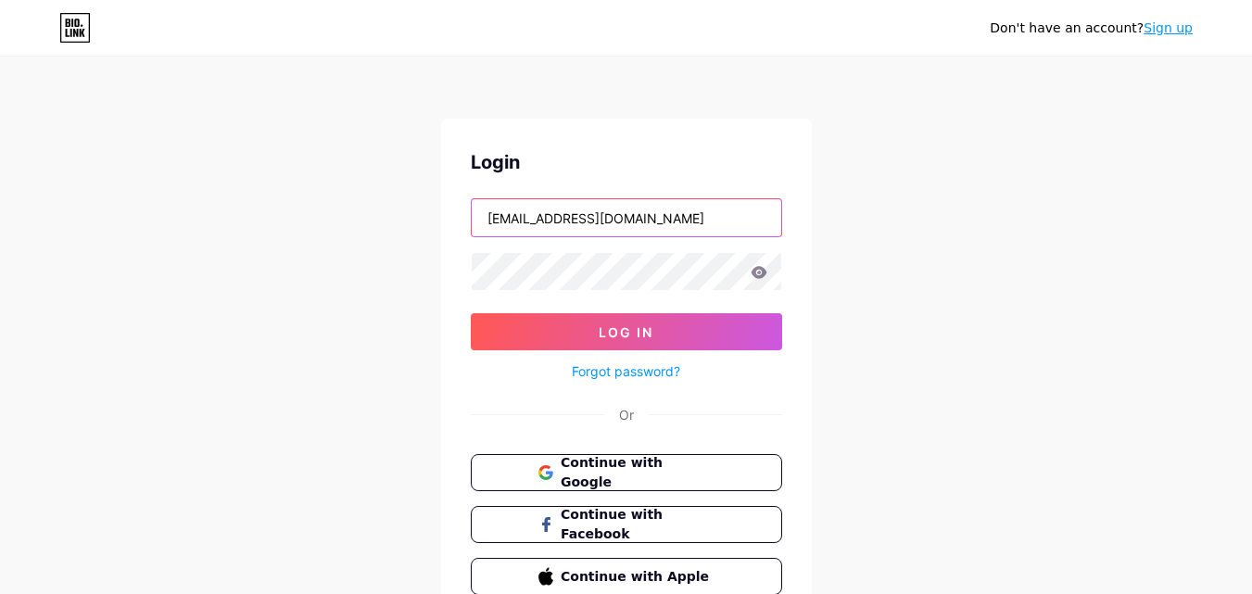
click at [701, 223] on input "[EMAIL_ADDRESS][DOMAIN_NAME]" at bounding box center [627, 217] width 310 height 37
type input "m"
type input "[EMAIL_ADDRESS][DOMAIN_NAME]"
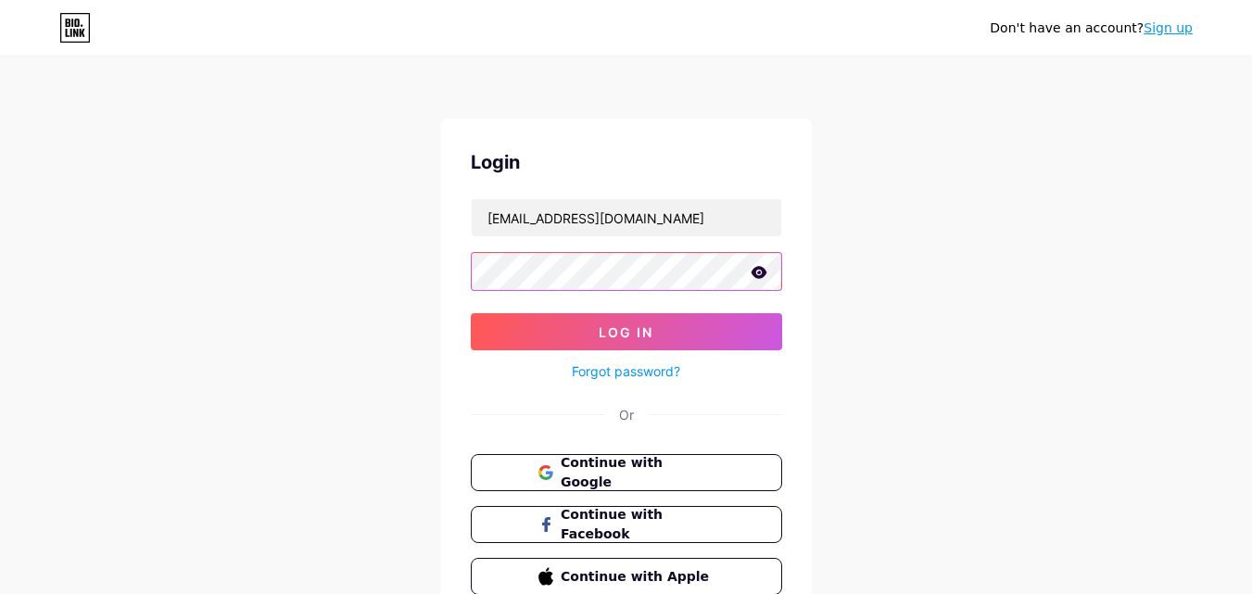
click at [471, 313] on button "Log In" at bounding box center [627, 331] width 312 height 37
click at [909, 356] on div "Don't have an account? Sign up Login [EMAIL_ADDRESS][DOMAIN_NAME] Log In Forgot…" at bounding box center [626, 342] width 1252 height 684
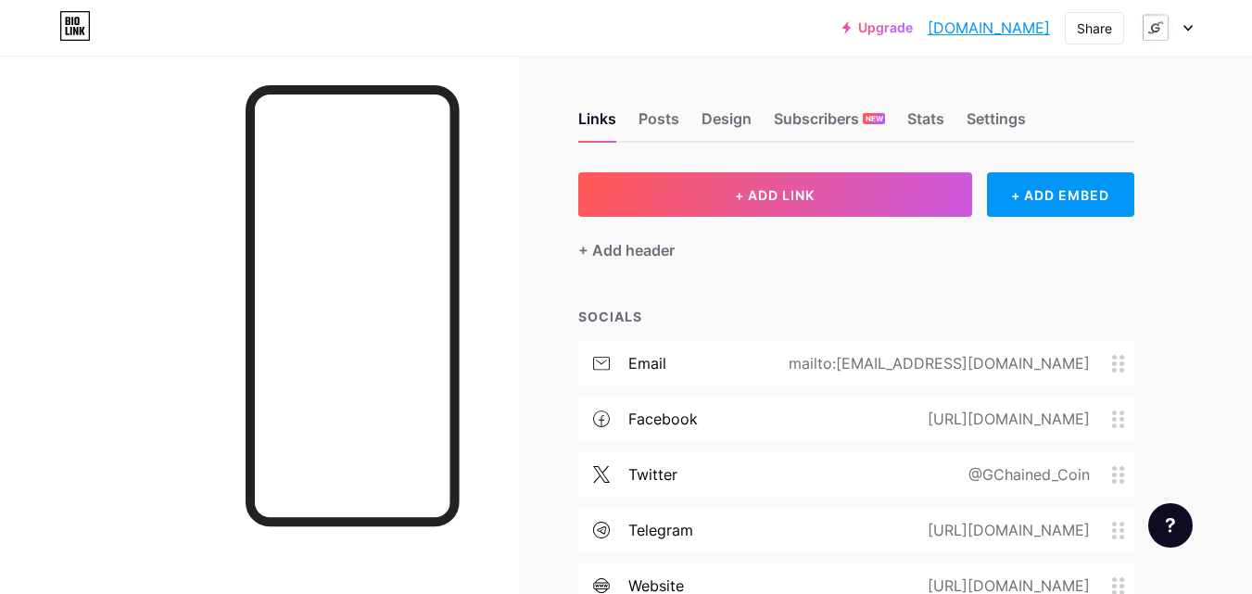
click at [1188, 28] on icon at bounding box center [1188, 28] width 7 height 5
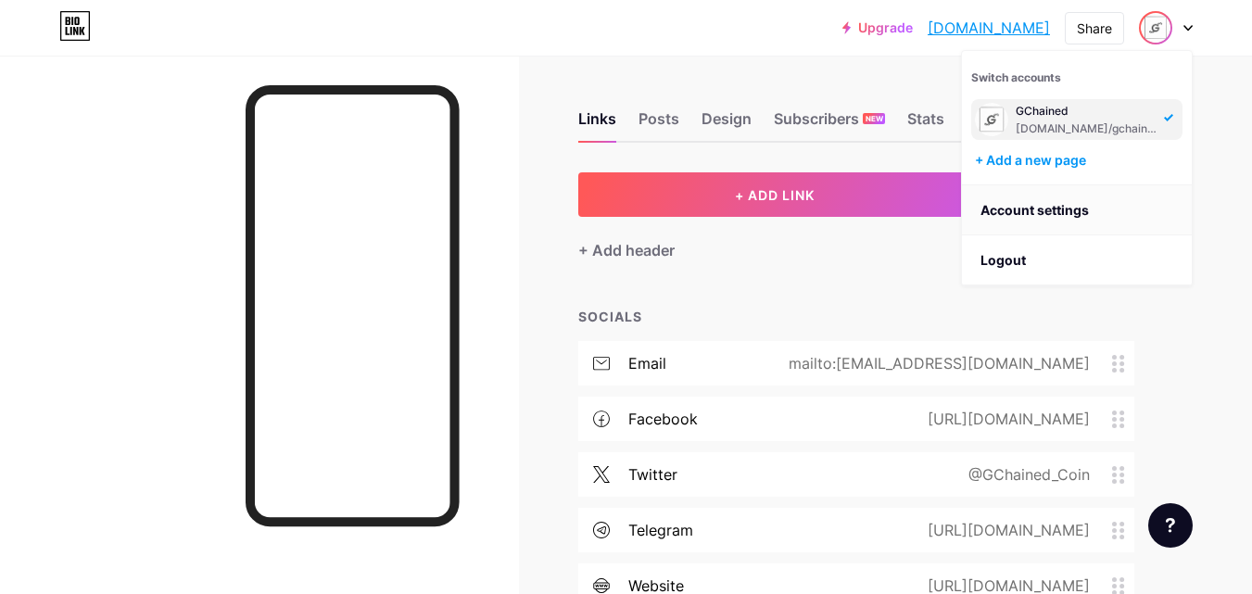
click at [1074, 206] on link "Account settings" at bounding box center [1077, 210] width 230 height 50
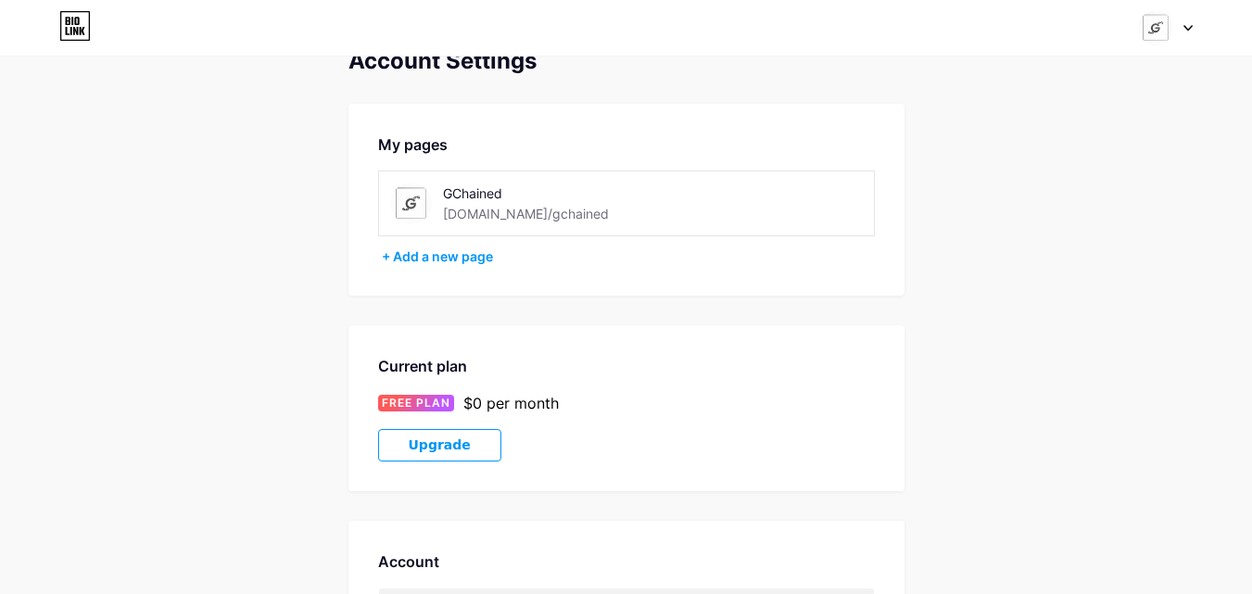
scroll to position [439, 0]
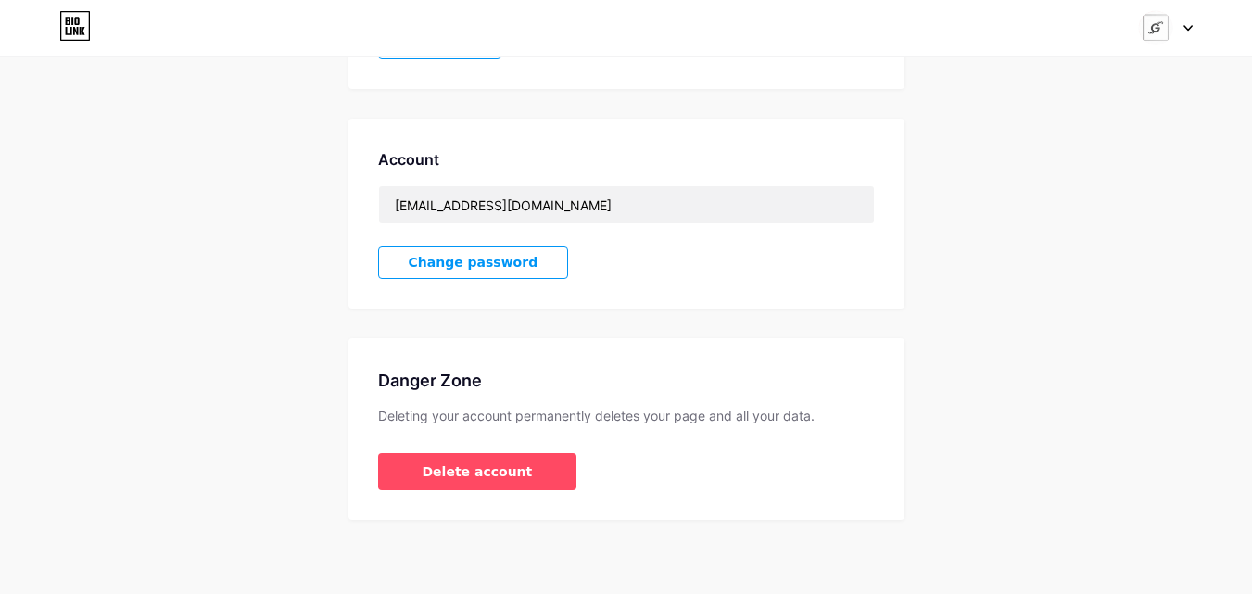
click at [424, 278] on button "Change password" at bounding box center [473, 263] width 191 height 32
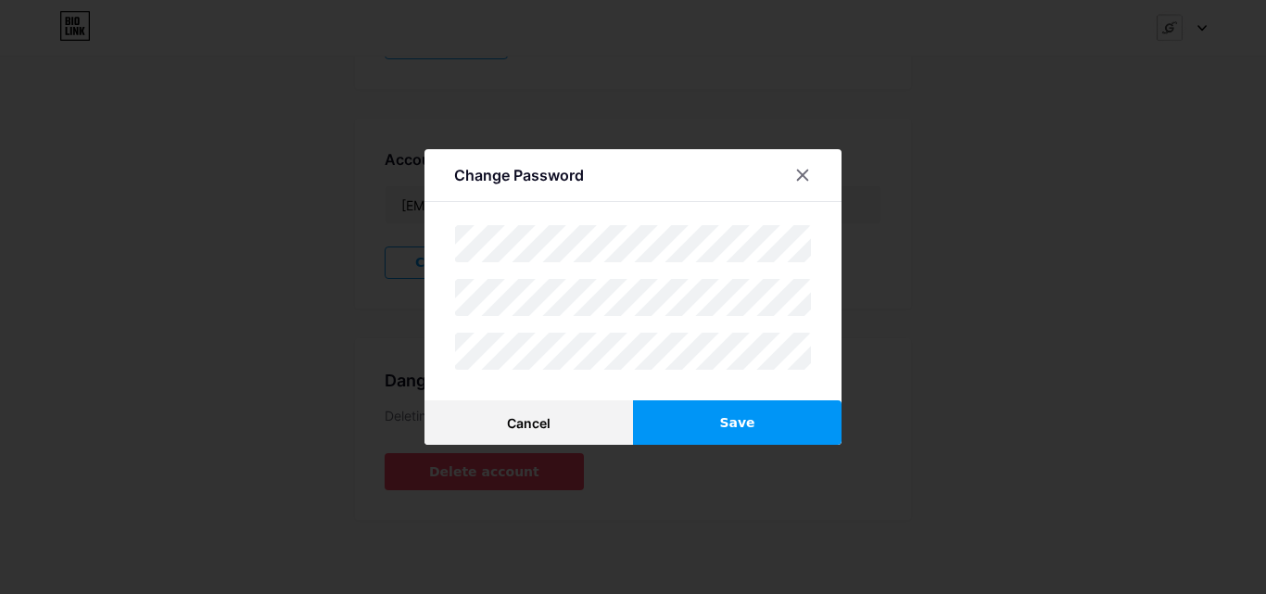
click at [668, 424] on button "Save" at bounding box center [737, 423] width 209 height 45
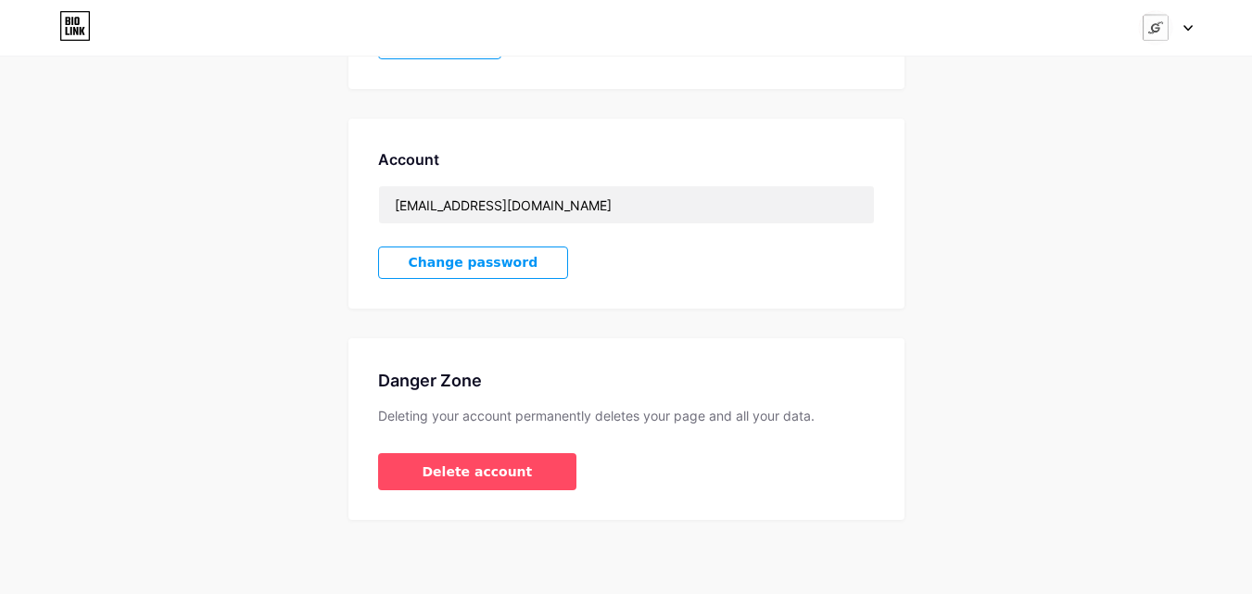
click at [1185, 29] on icon at bounding box center [1188, 28] width 9 height 6
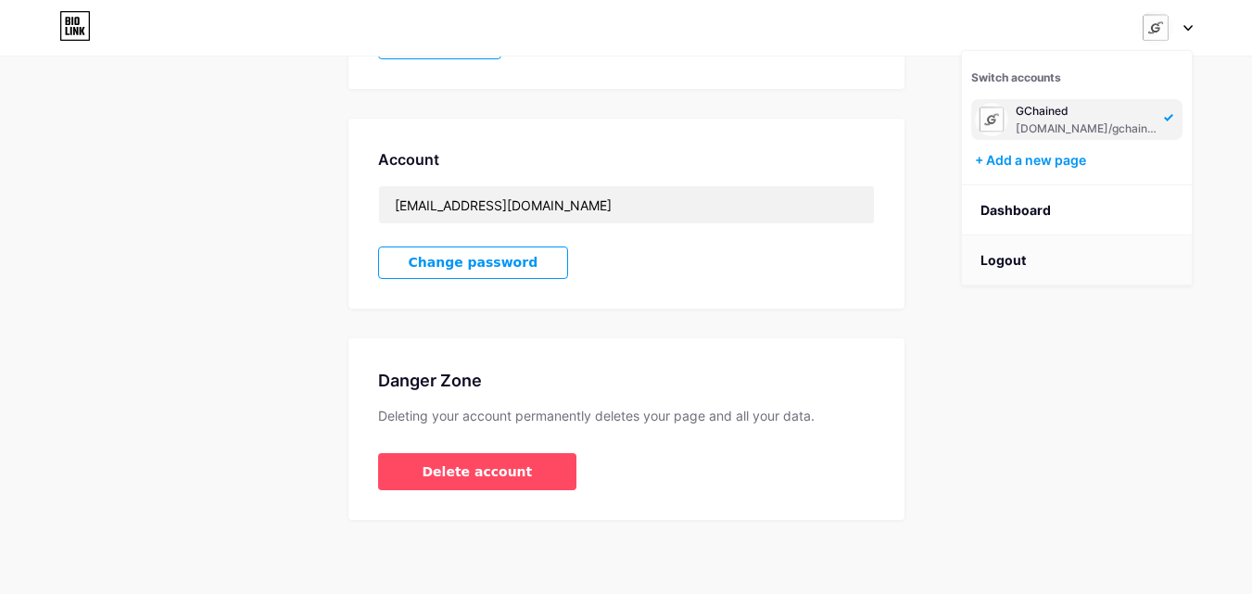
click at [1028, 253] on li "Logout" at bounding box center [1077, 260] width 230 height 50
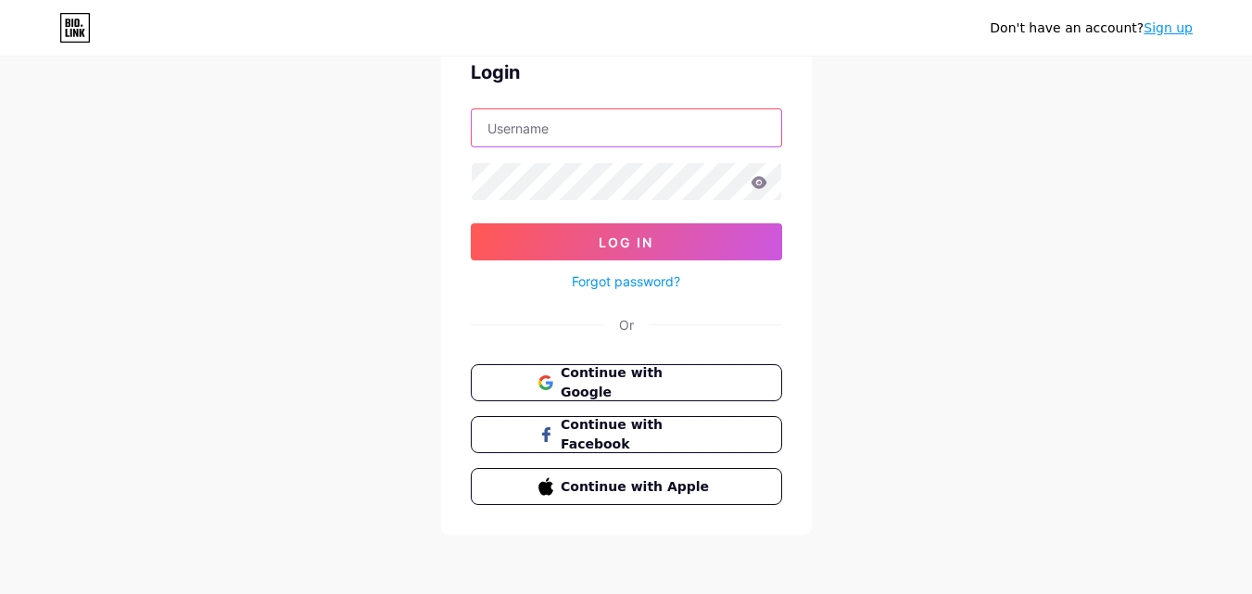
type input "[EMAIL_ADDRESS][DOMAIN_NAME]"
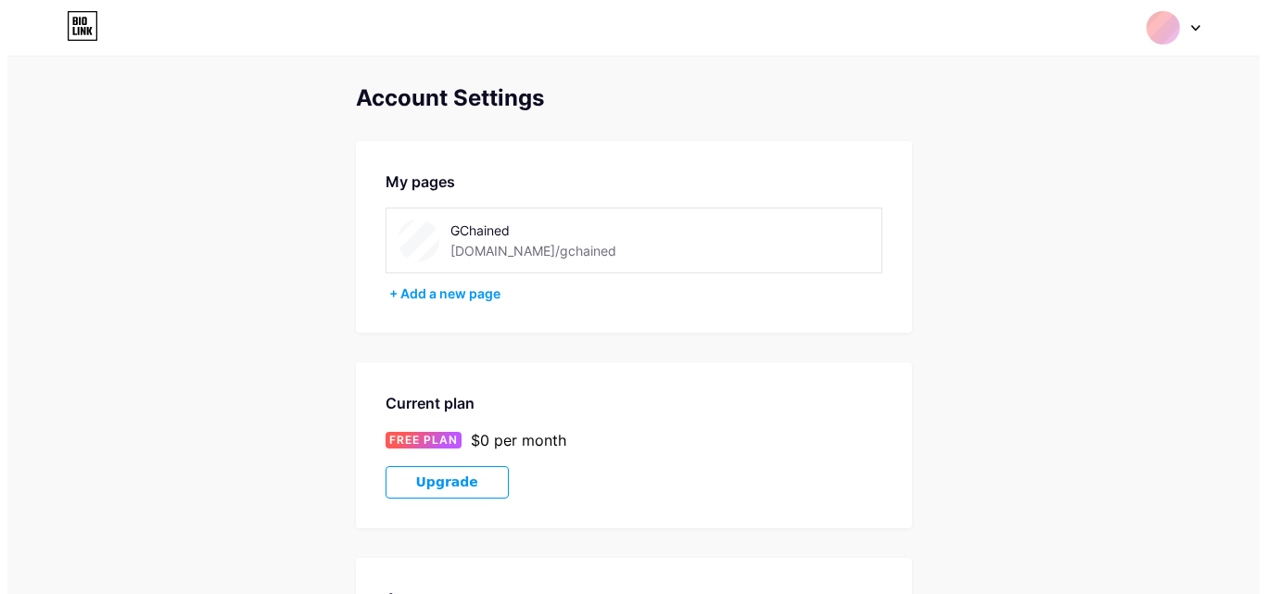
scroll to position [439, 0]
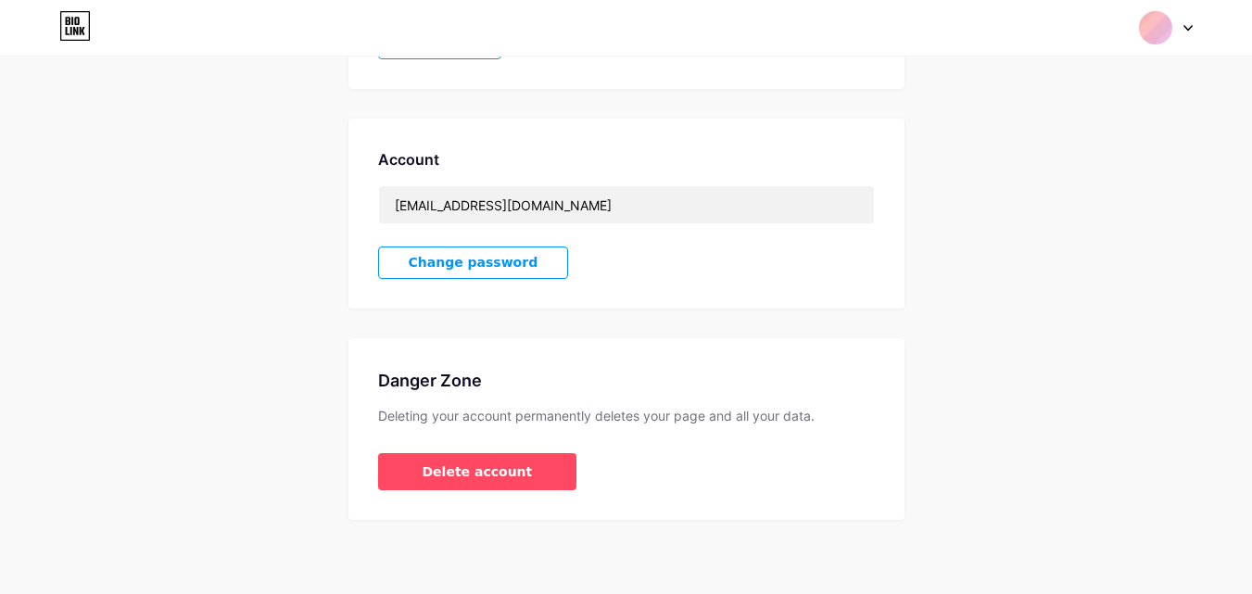
click at [472, 269] on span "Change password" at bounding box center [474, 263] width 130 height 16
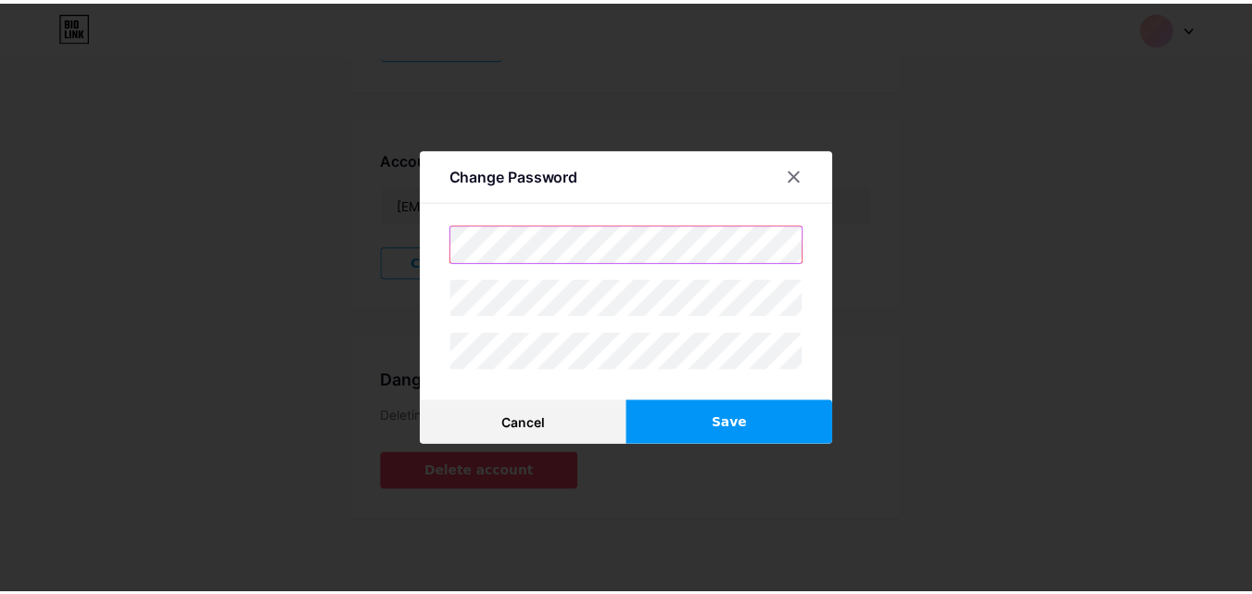
scroll to position [439, 0]
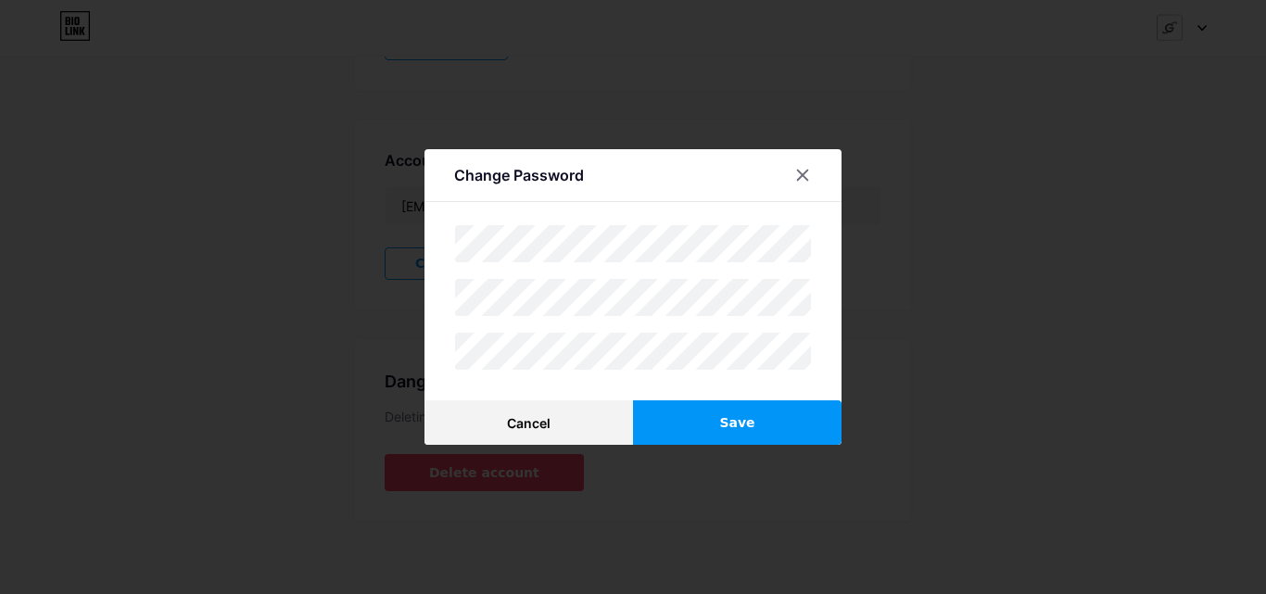
click at [680, 423] on button "Save" at bounding box center [737, 423] width 209 height 45
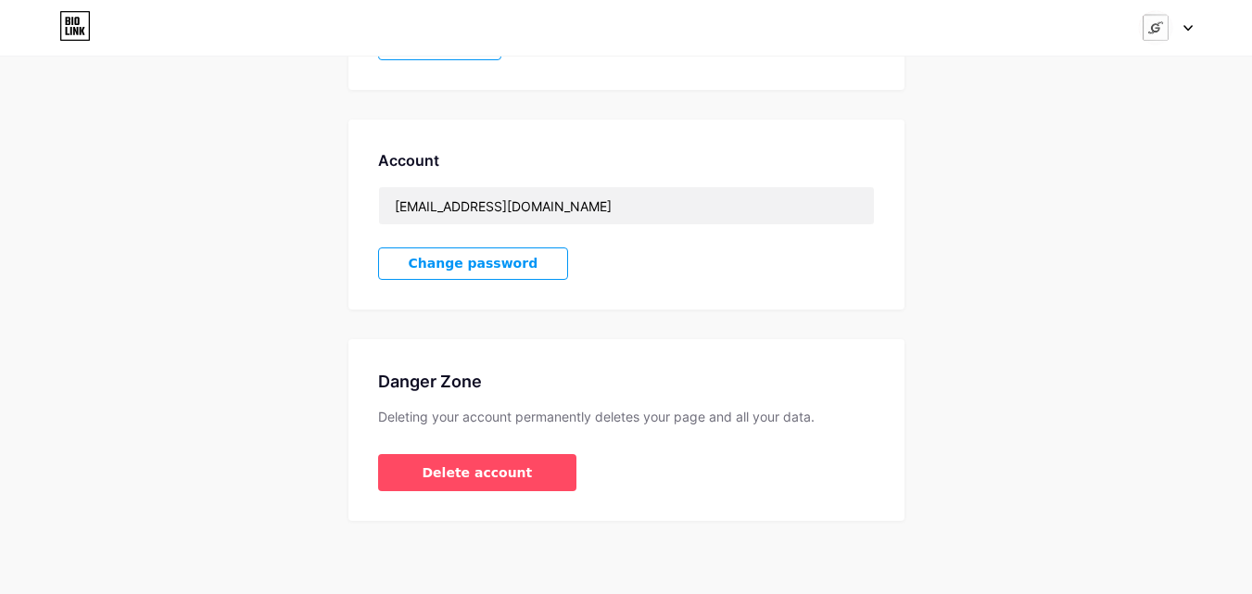
click at [1192, 26] on icon at bounding box center [1188, 28] width 7 height 5
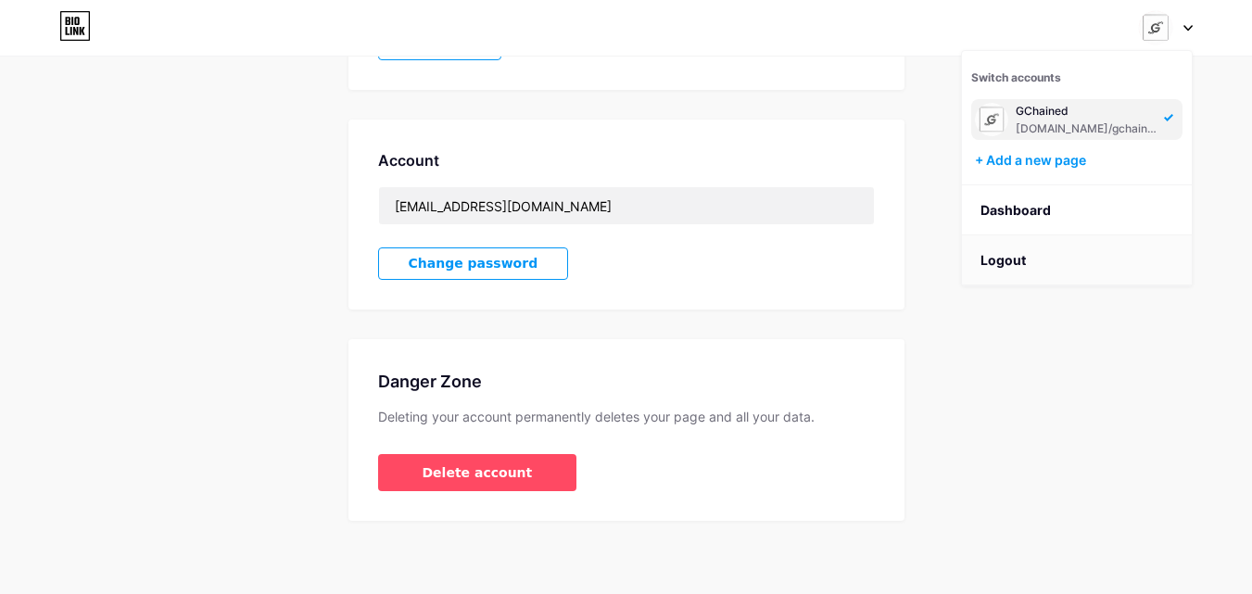
click at [1035, 256] on li "Logout" at bounding box center [1077, 260] width 230 height 50
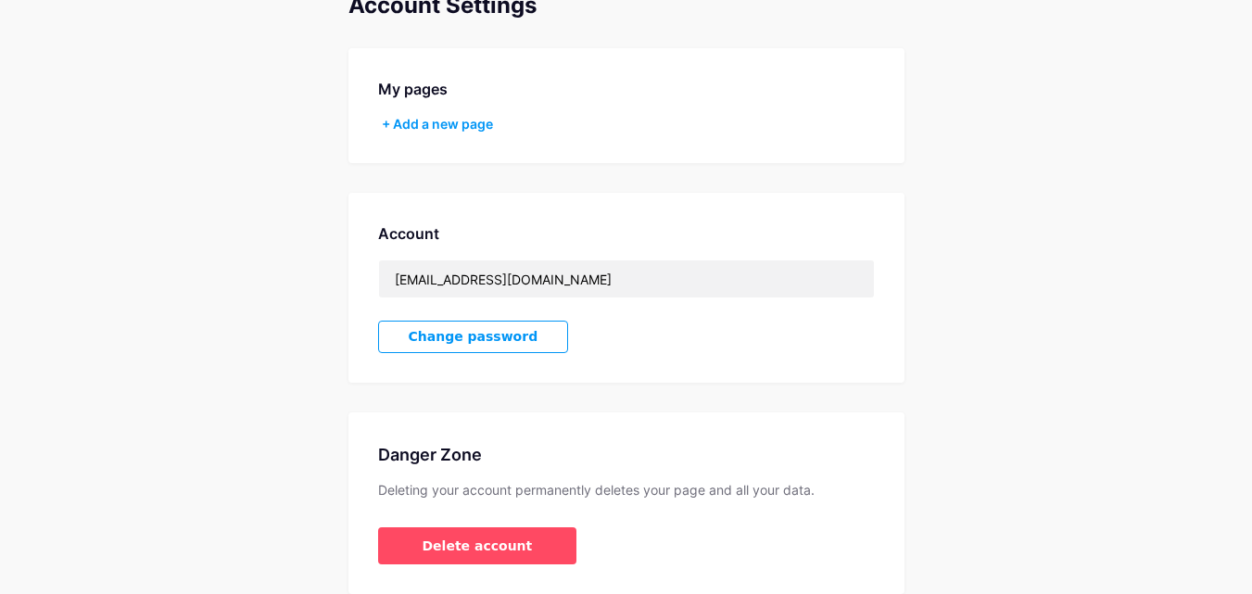
scroll to position [93, 0]
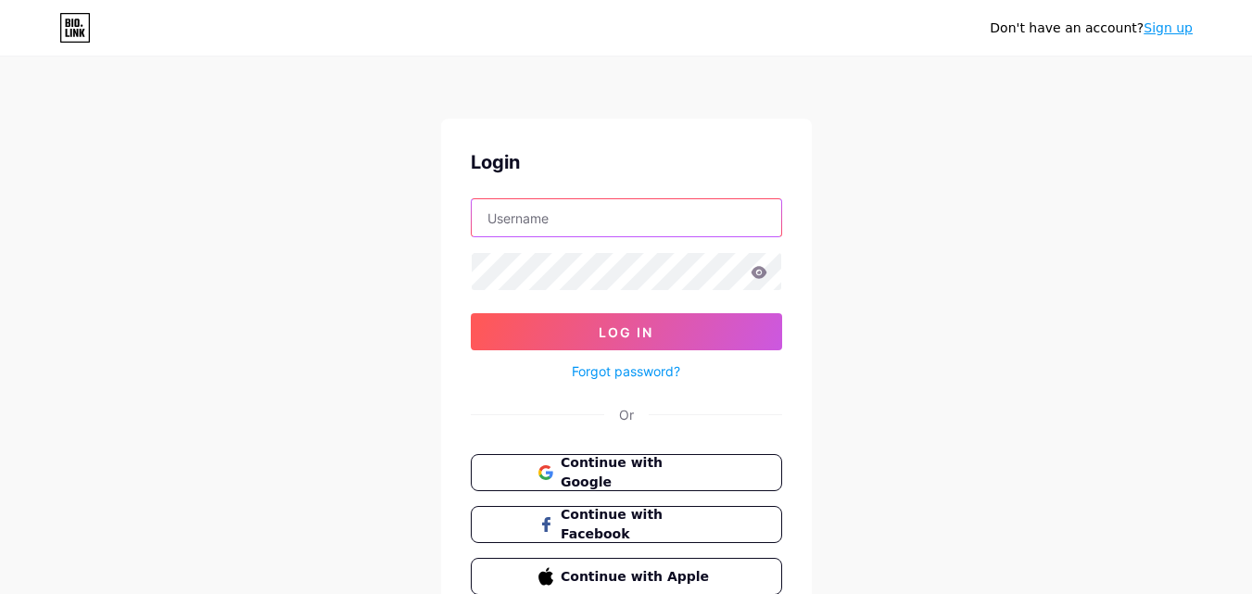
type input "[EMAIL_ADDRESS][DOMAIN_NAME]"
